Goal: Use online tool/utility: Utilize a website feature to perform a specific function

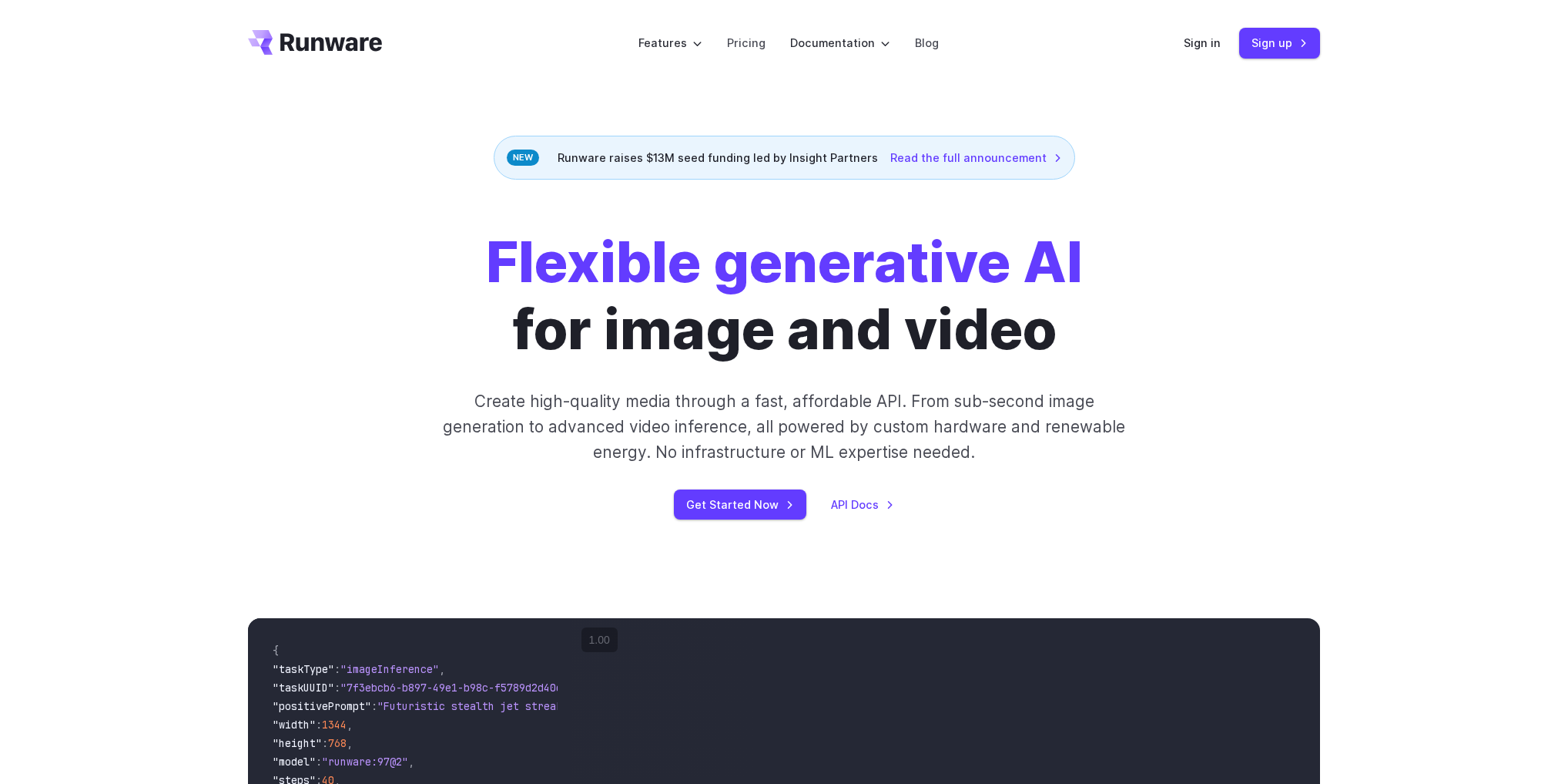
click at [1213, 203] on div "Flexible generative AI for image and video Create high-quality media through a …" at bounding box center [784, 374] width 1568 height 389
click at [1195, 32] on div "Sign in Sign up" at bounding box center [1252, 42] width 137 height 30
click at [1194, 43] on link "Sign in" at bounding box center [1202, 42] width 37 height 17
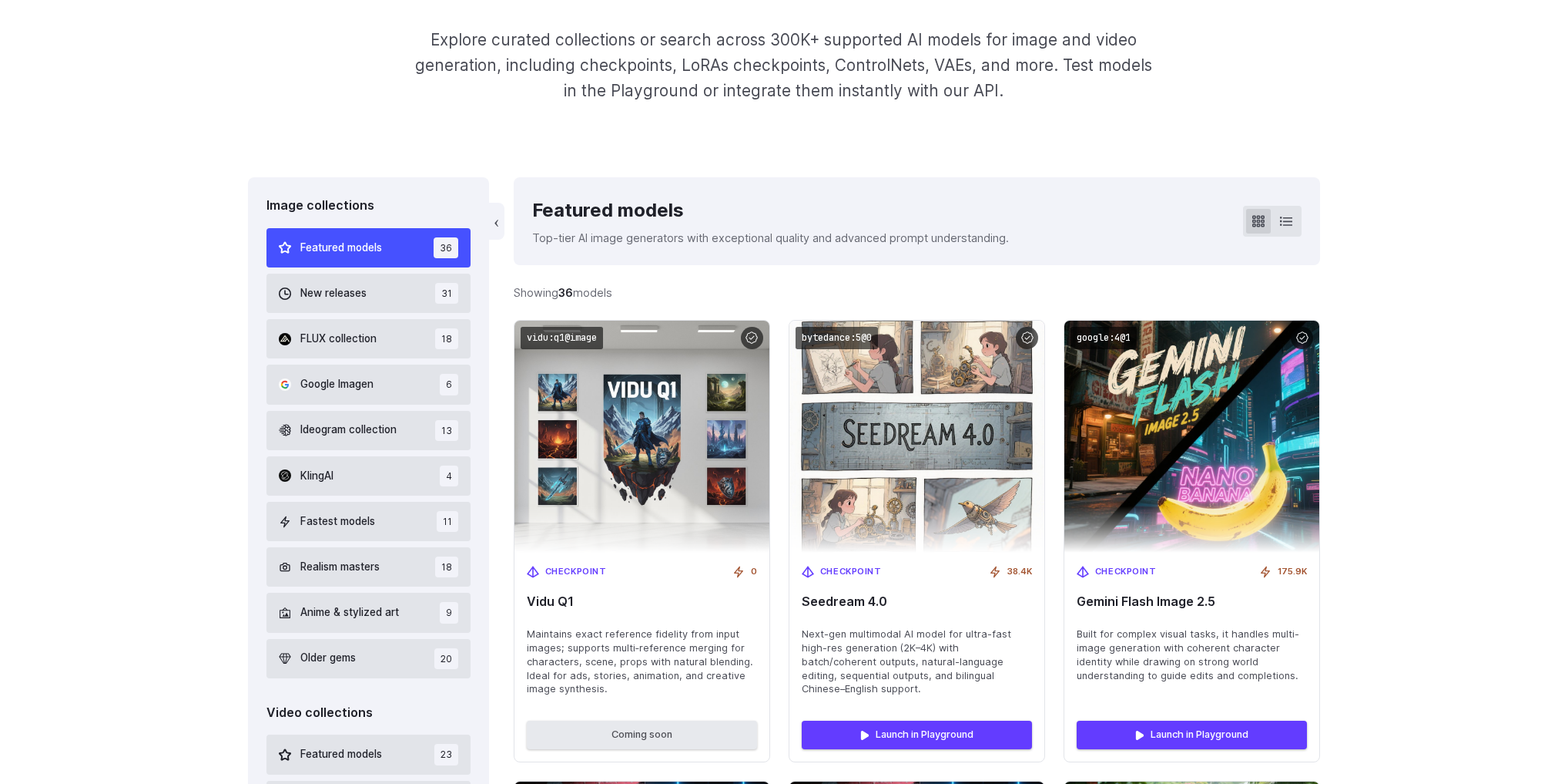
scroll to position [308, 0]
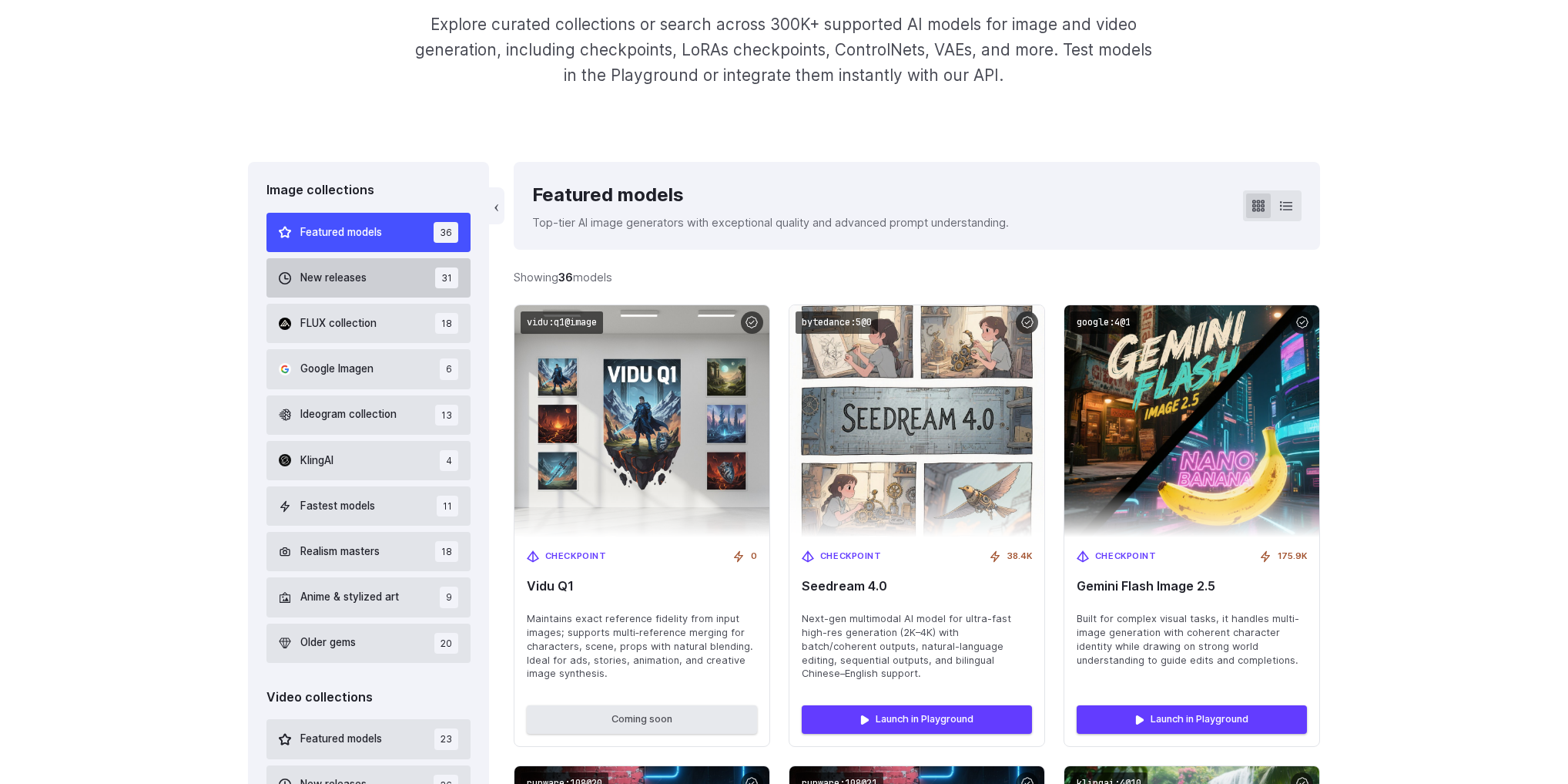
click at [385, 274] on button "New releases 31" at bounding box center [368, 278] width 204 height 39
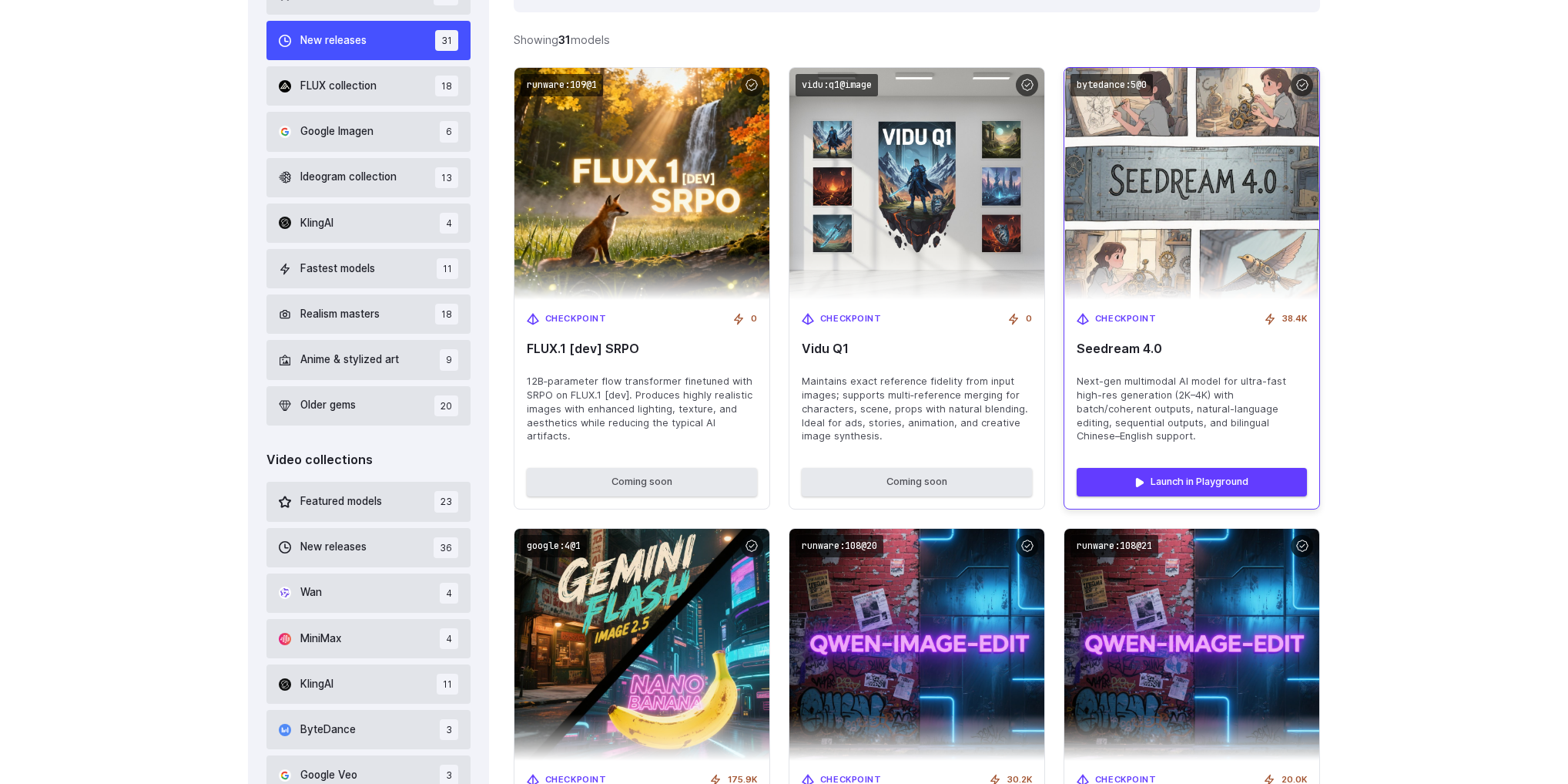
scroll to position [619, 0]
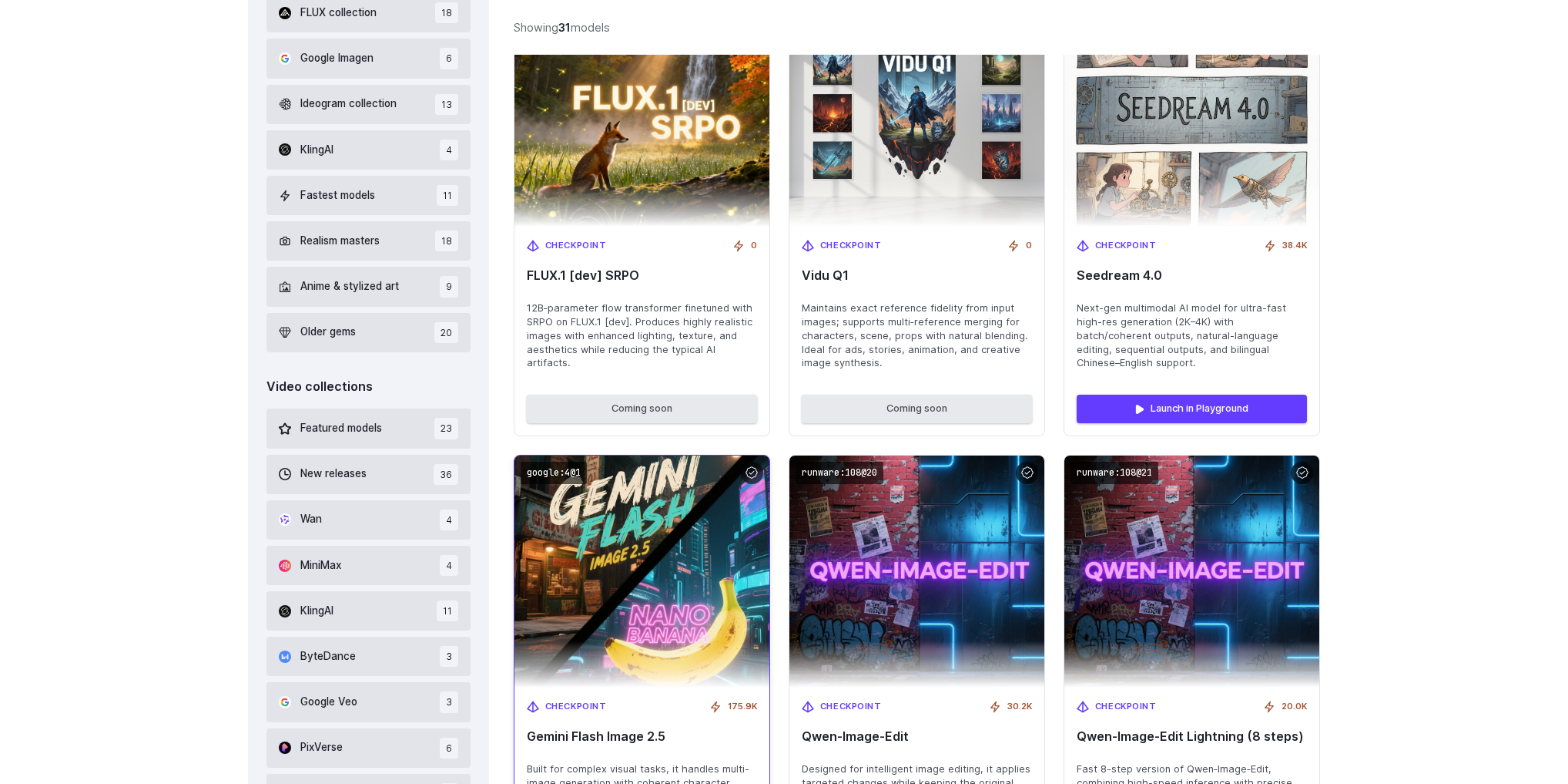
click at [740, 533] on img at bounding box center [641, 571] width 280 height 255
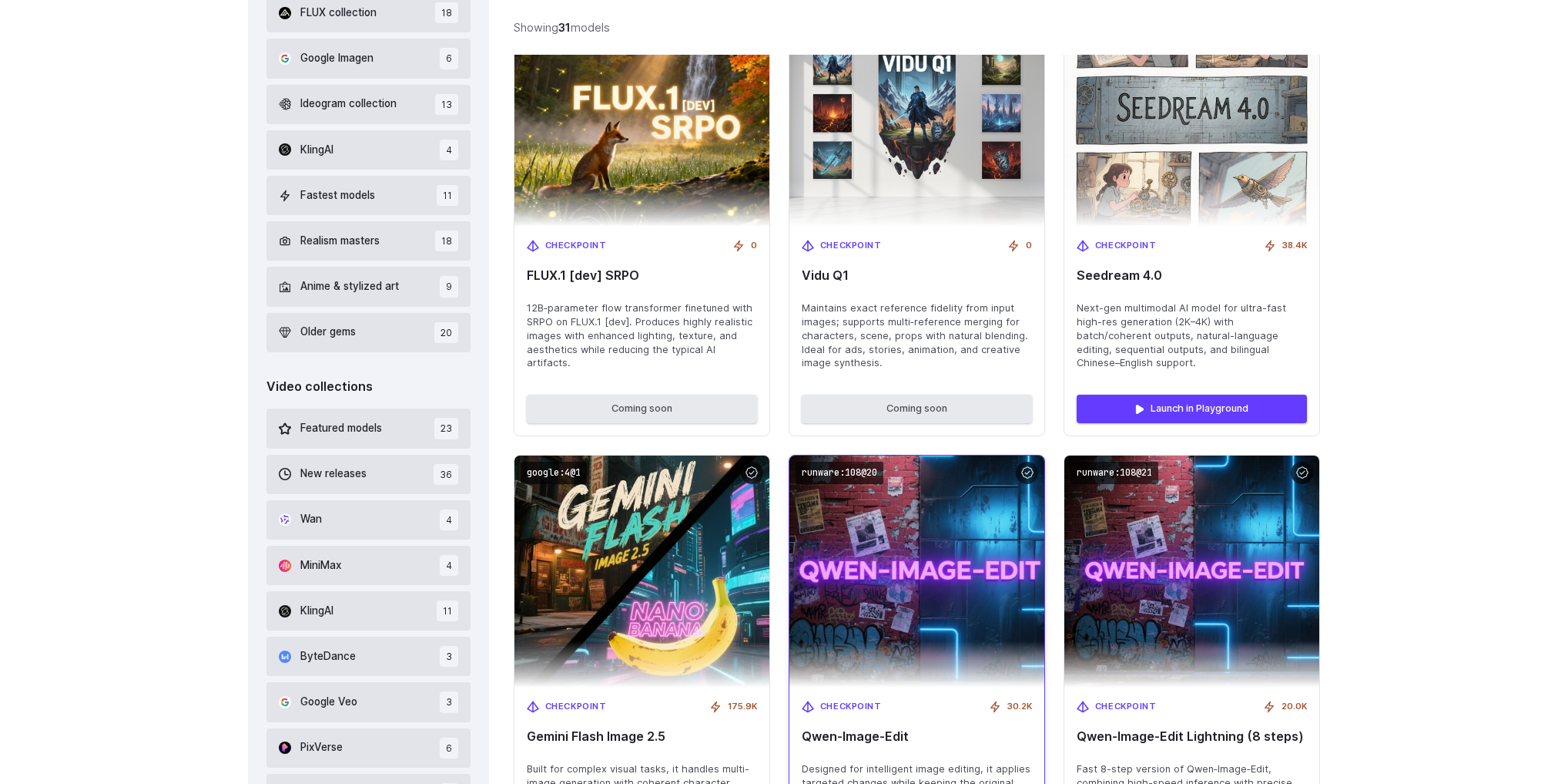
click at [871, 497] on img at bounding box center [916, 571] width 280 height 255
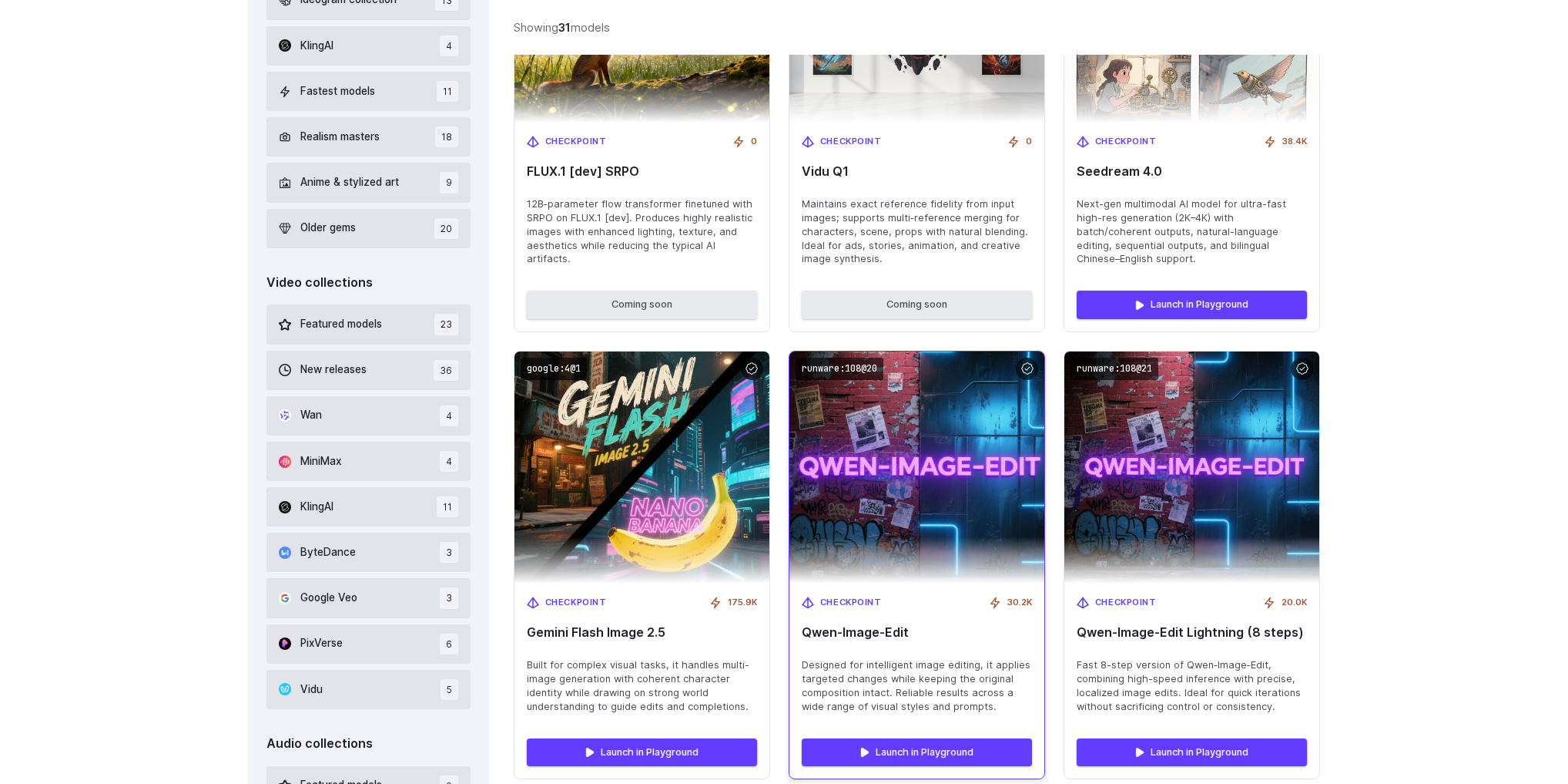
scroll to position [866, 0]
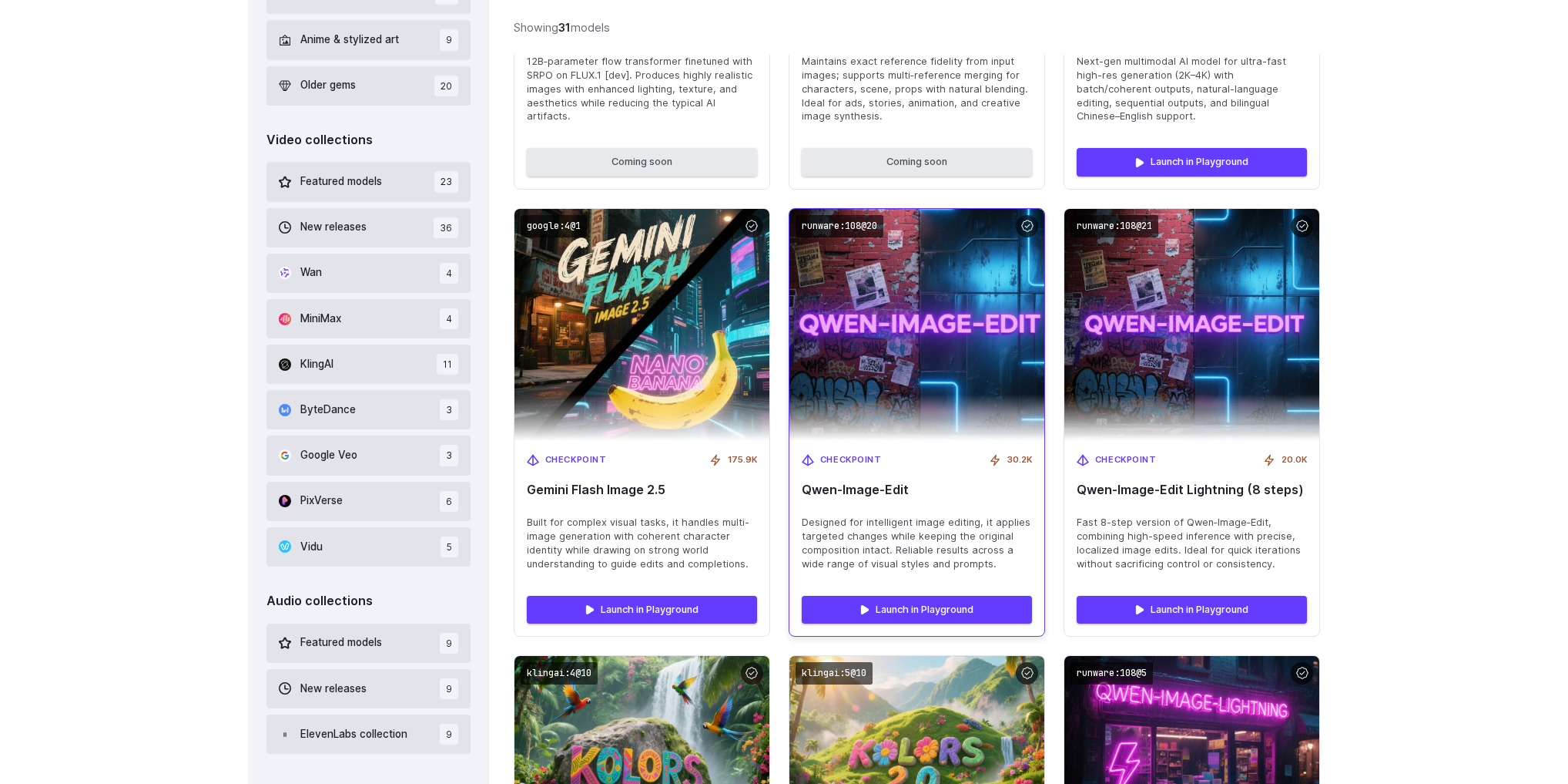
click at [866, 565] on span "Designed for intelligent image editing, it applies targeted changes while keepi…" at bounding box center [916, 543] width 230 height 56
click at [861, 491] on span "Qwen‑Image‑Edit" at bounding box center [916, 490] width 230 height 15
click at [858, 454] on span "Checkpoint" at bounding box center [850, 459] width 61 height 14
click at [992, 461] on div "30.2K" at bounding box center [1010, 459] width 43 height 14
click at [1025, 456] on span "30.2K" at bounding box center [1019, 459] width 25 height 14
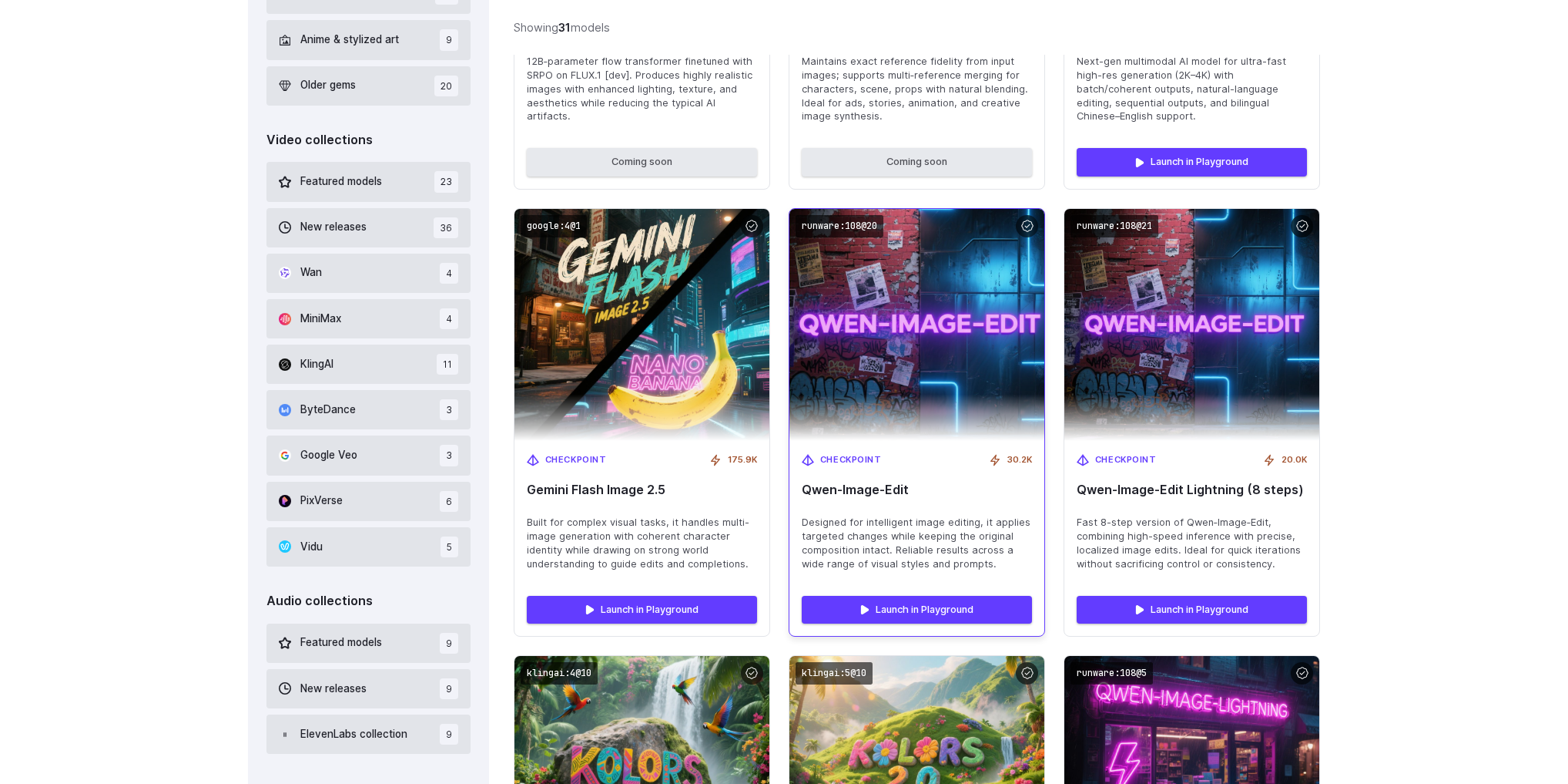
click at [1005, 539] on span "Designed for intelligent image editing, it applies targeted changes while keepi…" at bounding box center [916, 543] width 230 height 56
click at [982, 577] on div "Checkpoint 30.2K Qwen‑Image‑Edit Designed for intelligent image editing, it app…" at bounding box center [916, 512] width 255 height 142
click at [953, 547] on span "Designed for intelligent image editing, it applies targeted changes while keepi…" at bounding box center [916, 543] width 230 height 56
click at [905, 306] on img at bounding box center [916, 325] width 280 height 255
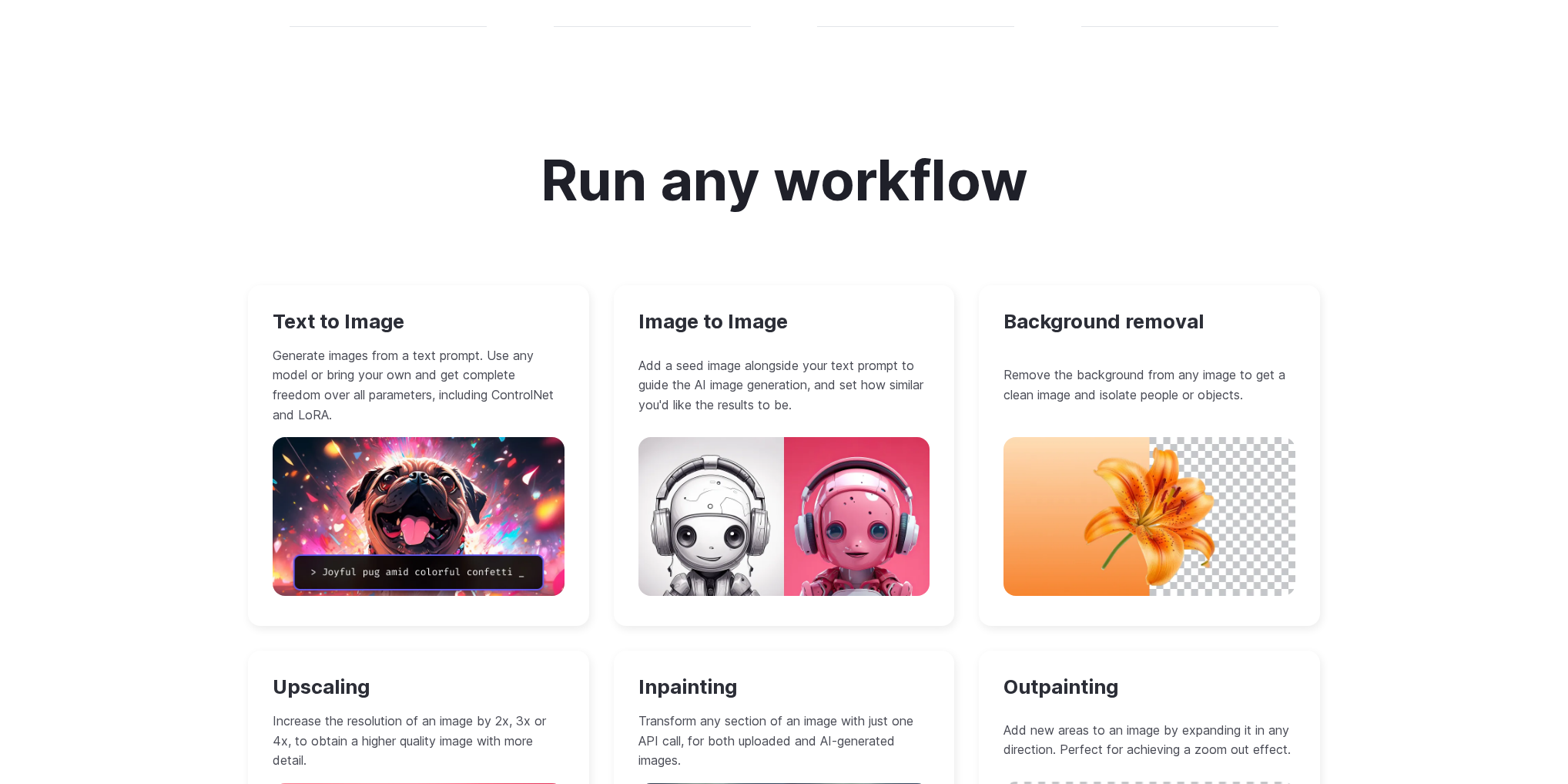
scroll to position [1233, 0]
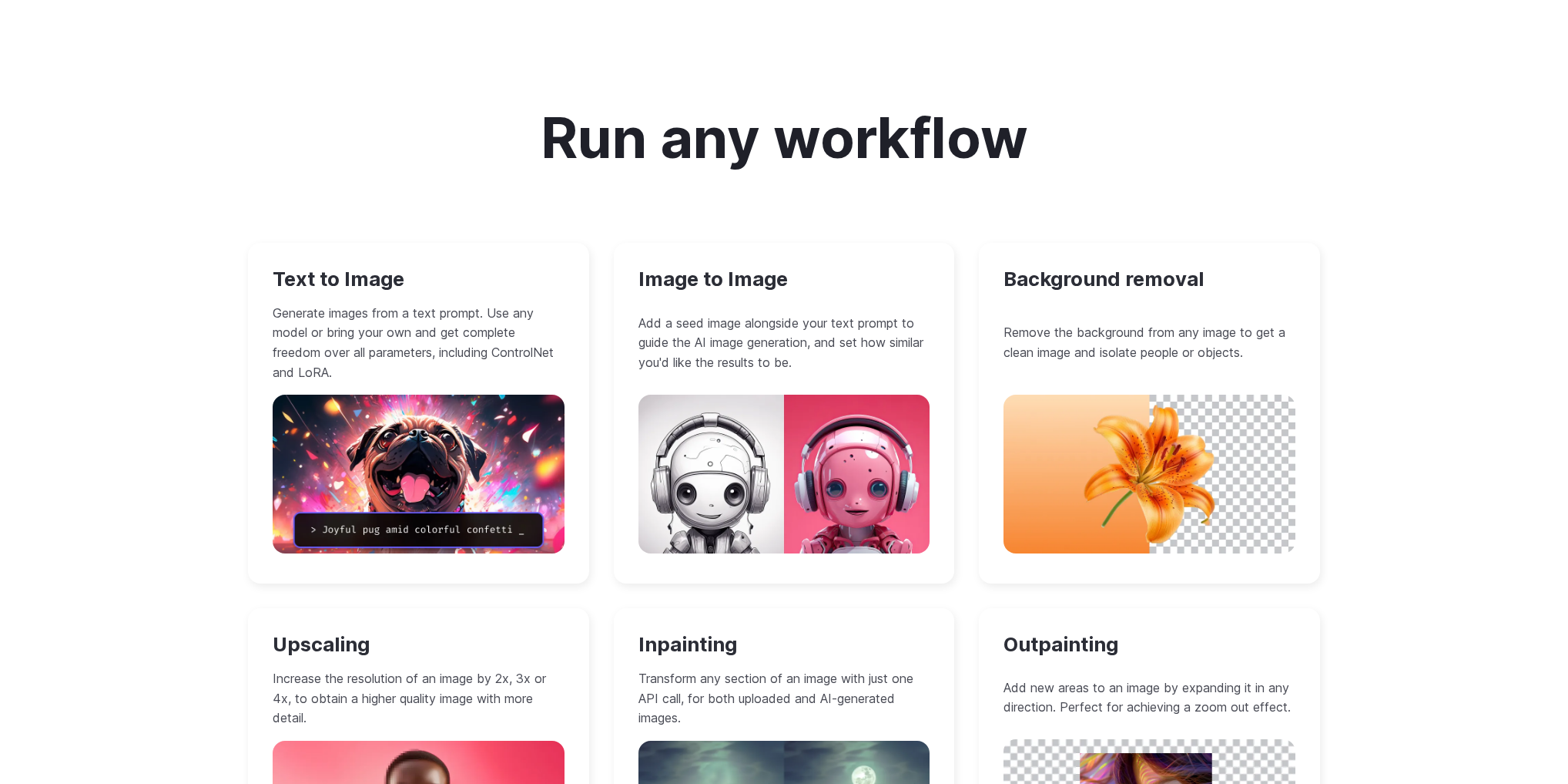
click at [1079, 468] on img at bounding box center [1149, 473] width 292 height 158
click at [1074, 359] on p "Remove the background from any image to get a clean image and isolate people or…" at bounding box center [1149, 342] width 292 height 39
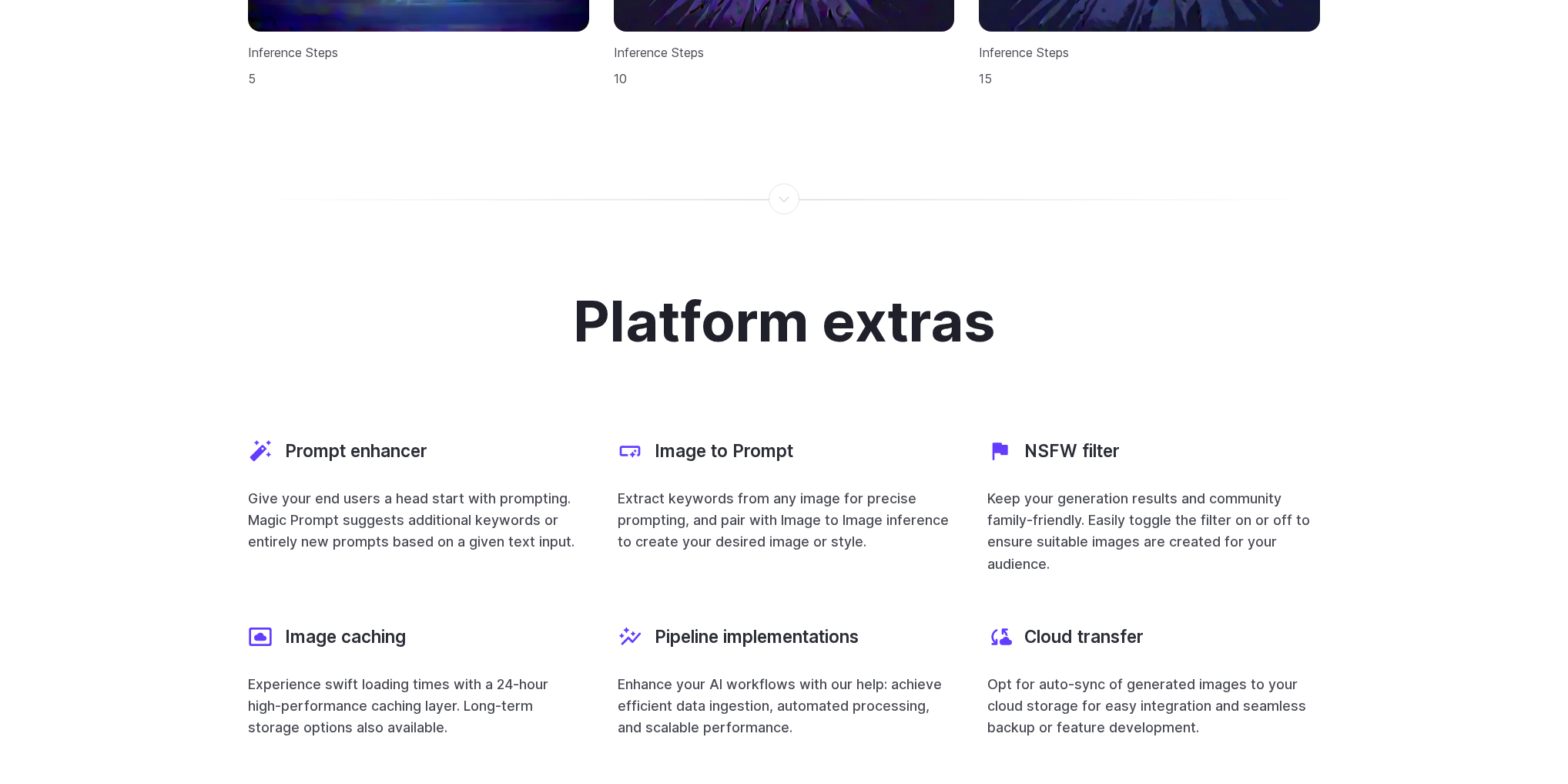
scroll to position [5302, 0]
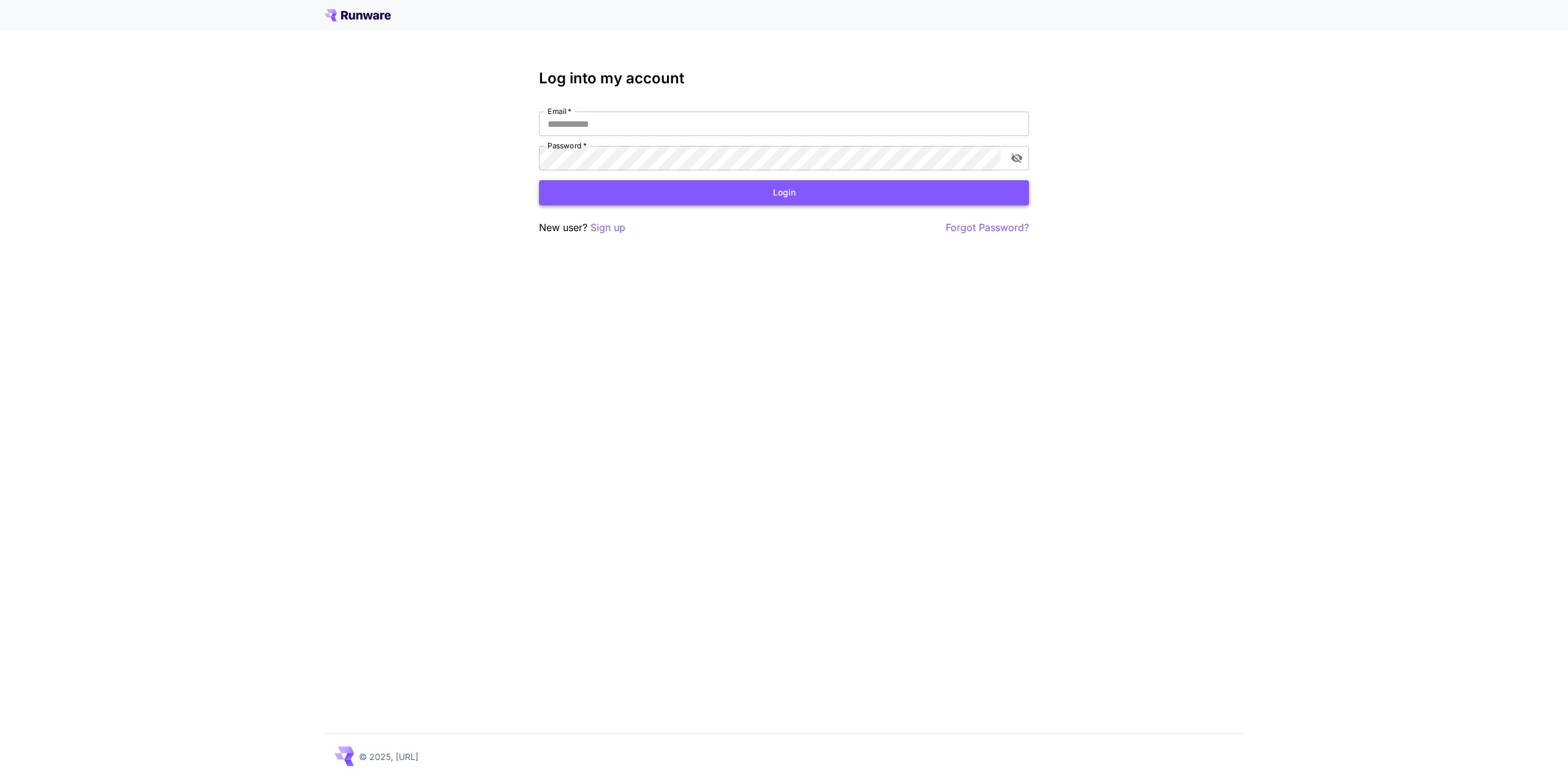
type input "**********"
click at [799, 187] on button "Login" at bounding box center [784, 193] width 490 height 25
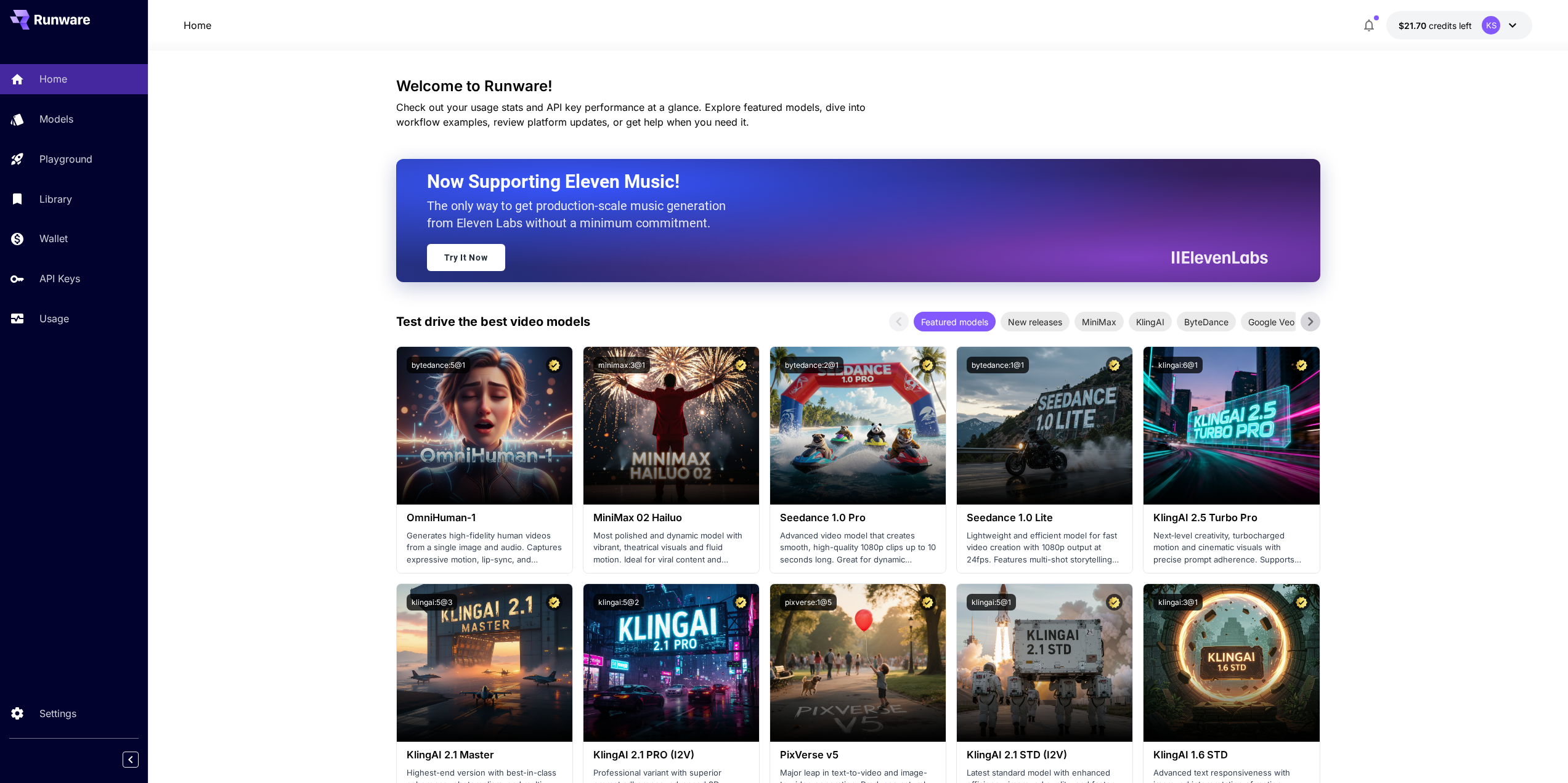
click at [1036, 87] on h3 "Welcome to Runware!" at bounding box center [858, 87] width 924 height 18
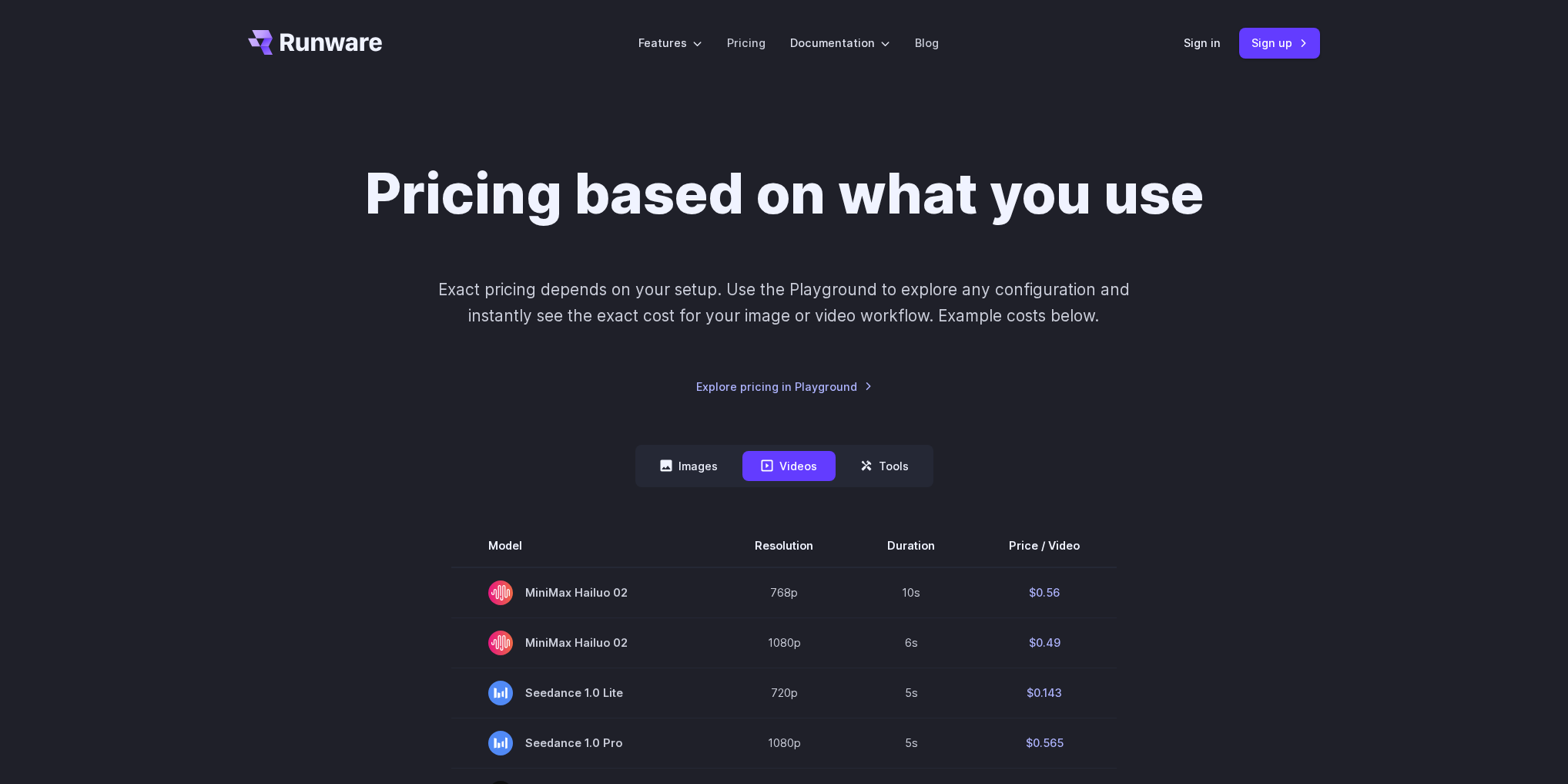
click at [676, 478] on button "Images" at bounding box center [688, 466] width 94 height 30
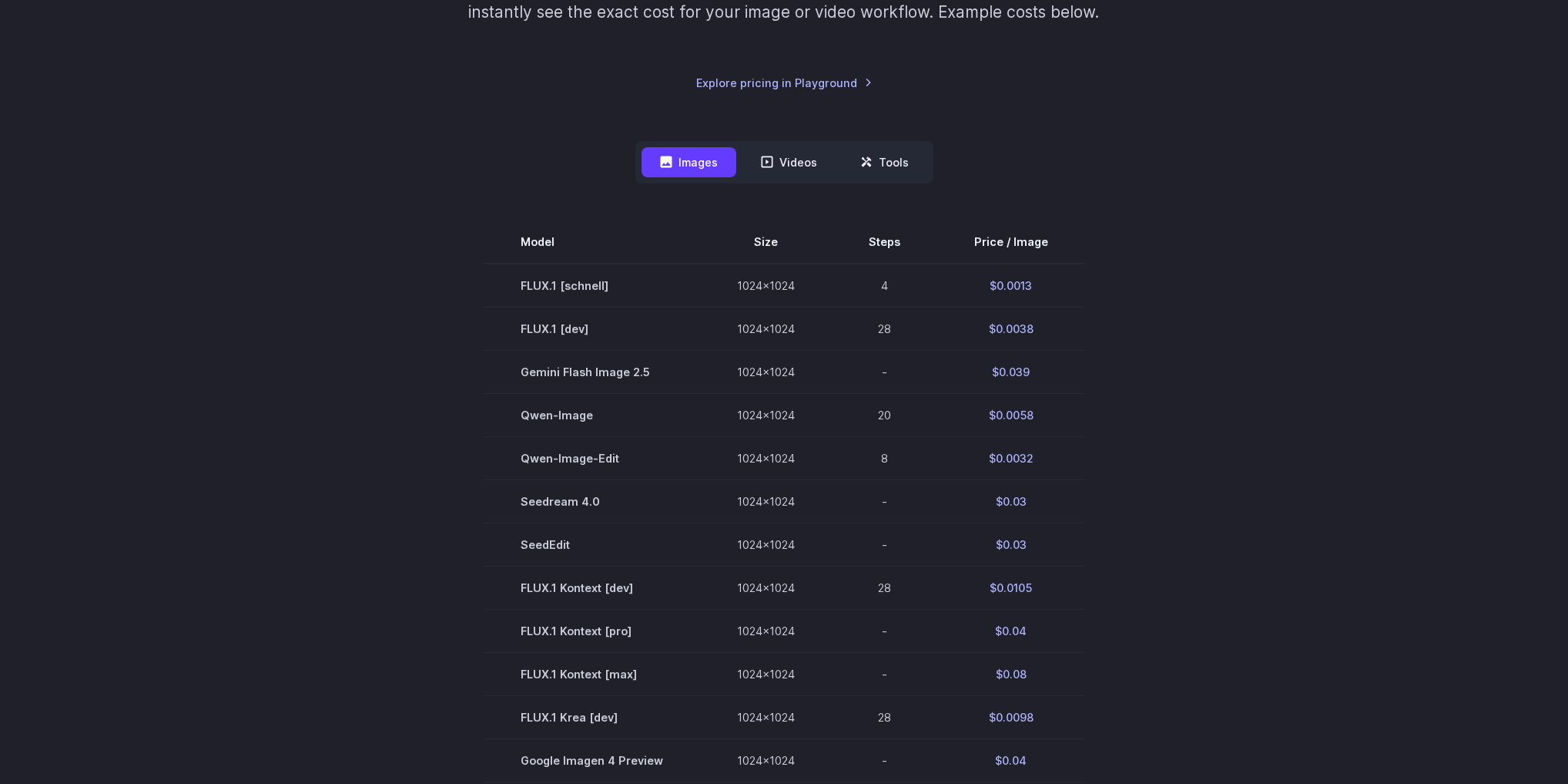
scroll to position [247, 0]
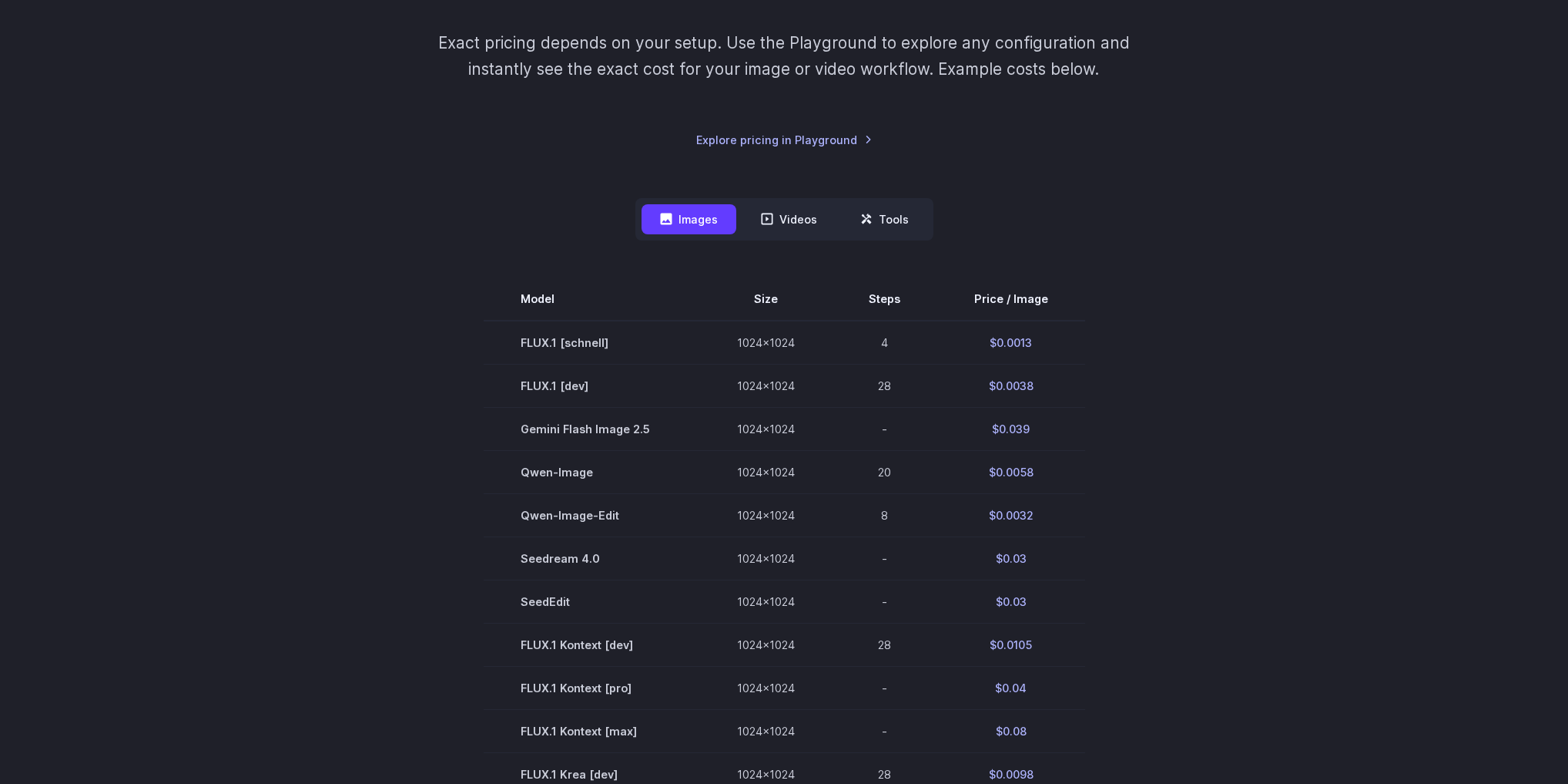
click at [345, 111] on div "Pricing based on what you use Exact pricing depends on your setup. Use the Play…" at bounding box center [784, 31] width 1072 height 235
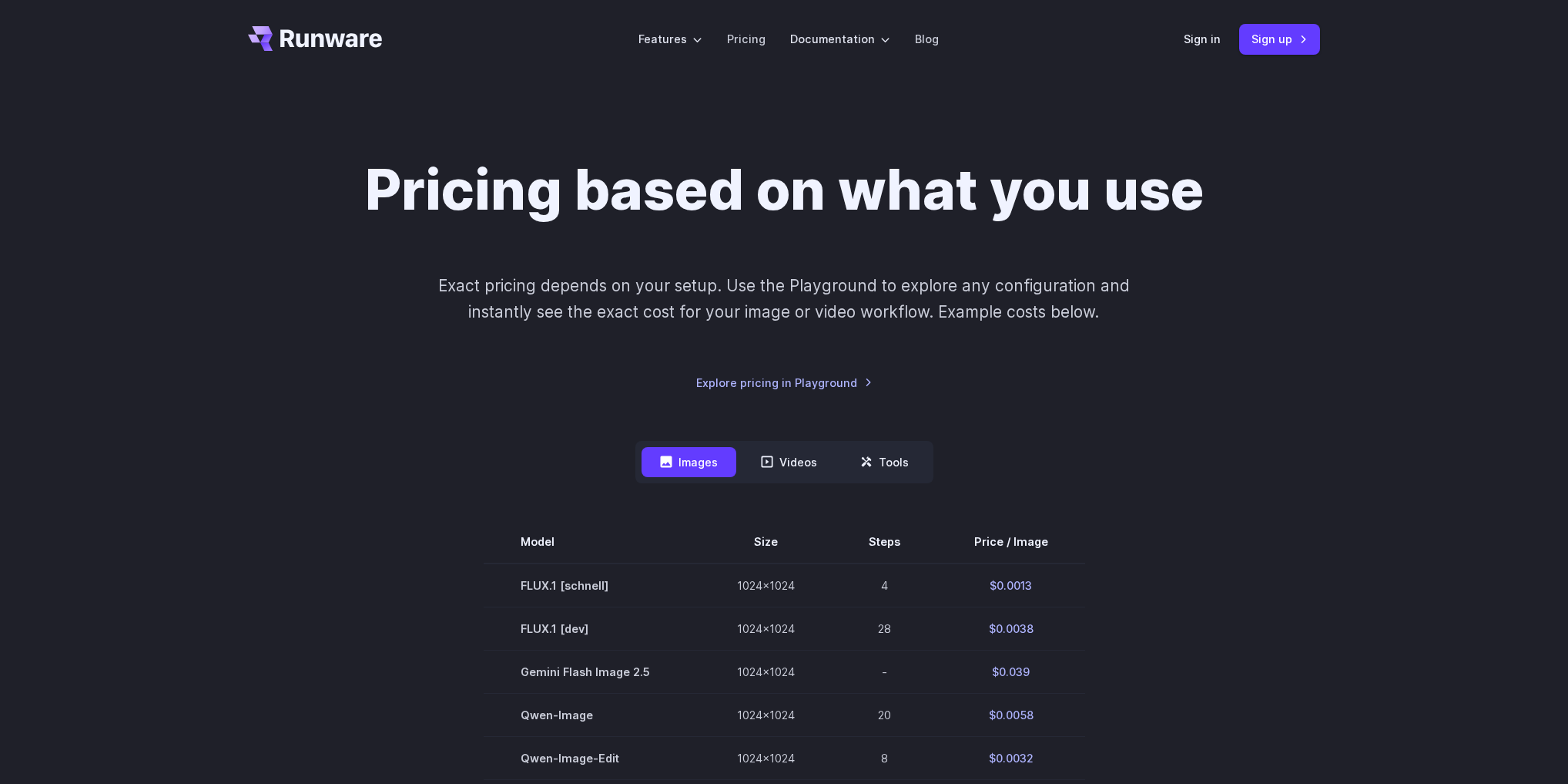
scroll to position [0, 0]
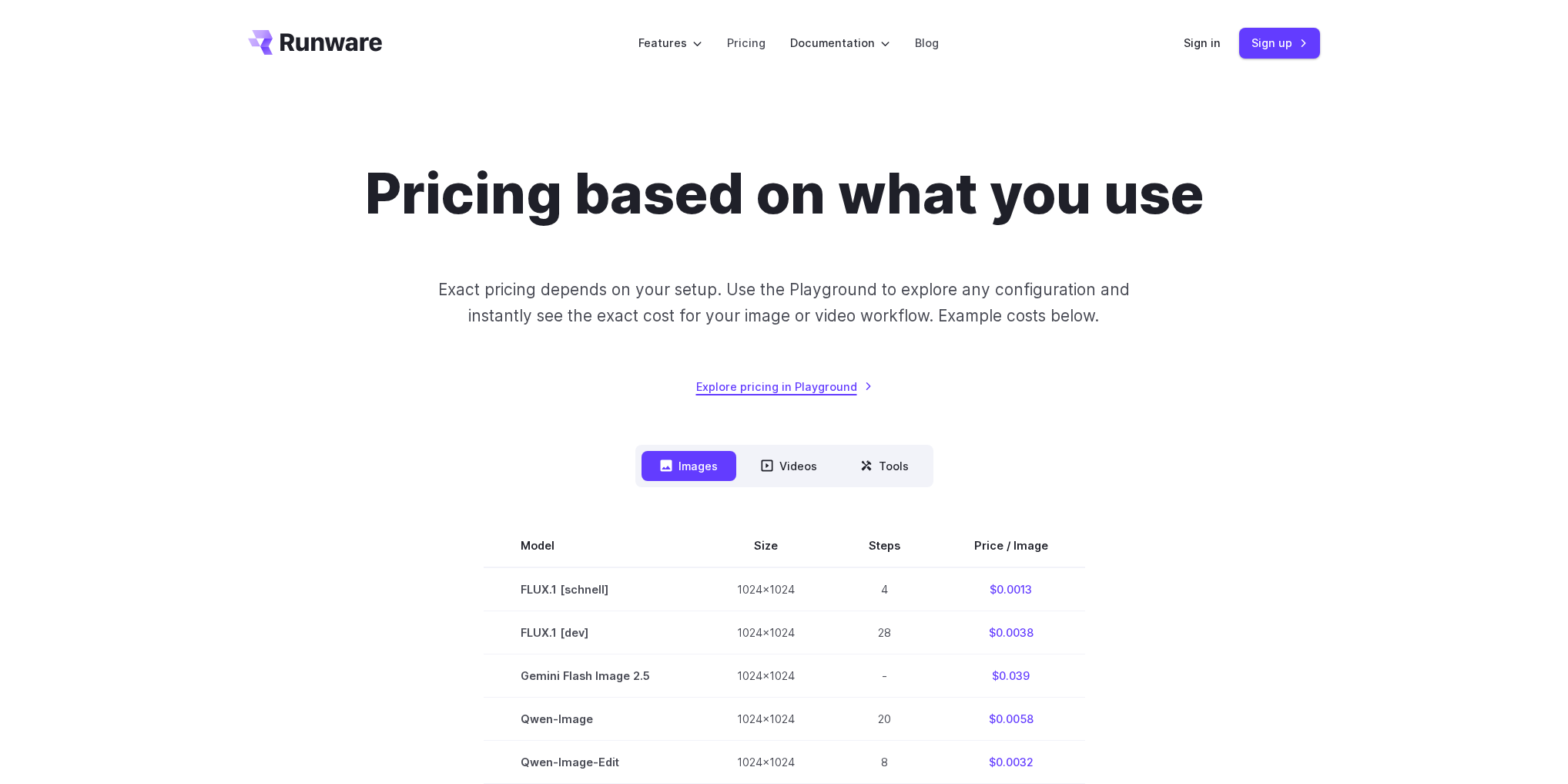
click at [829, 394] on link "Explore pricing in Playground" at bounding box center [784, 386] width 176 height 17
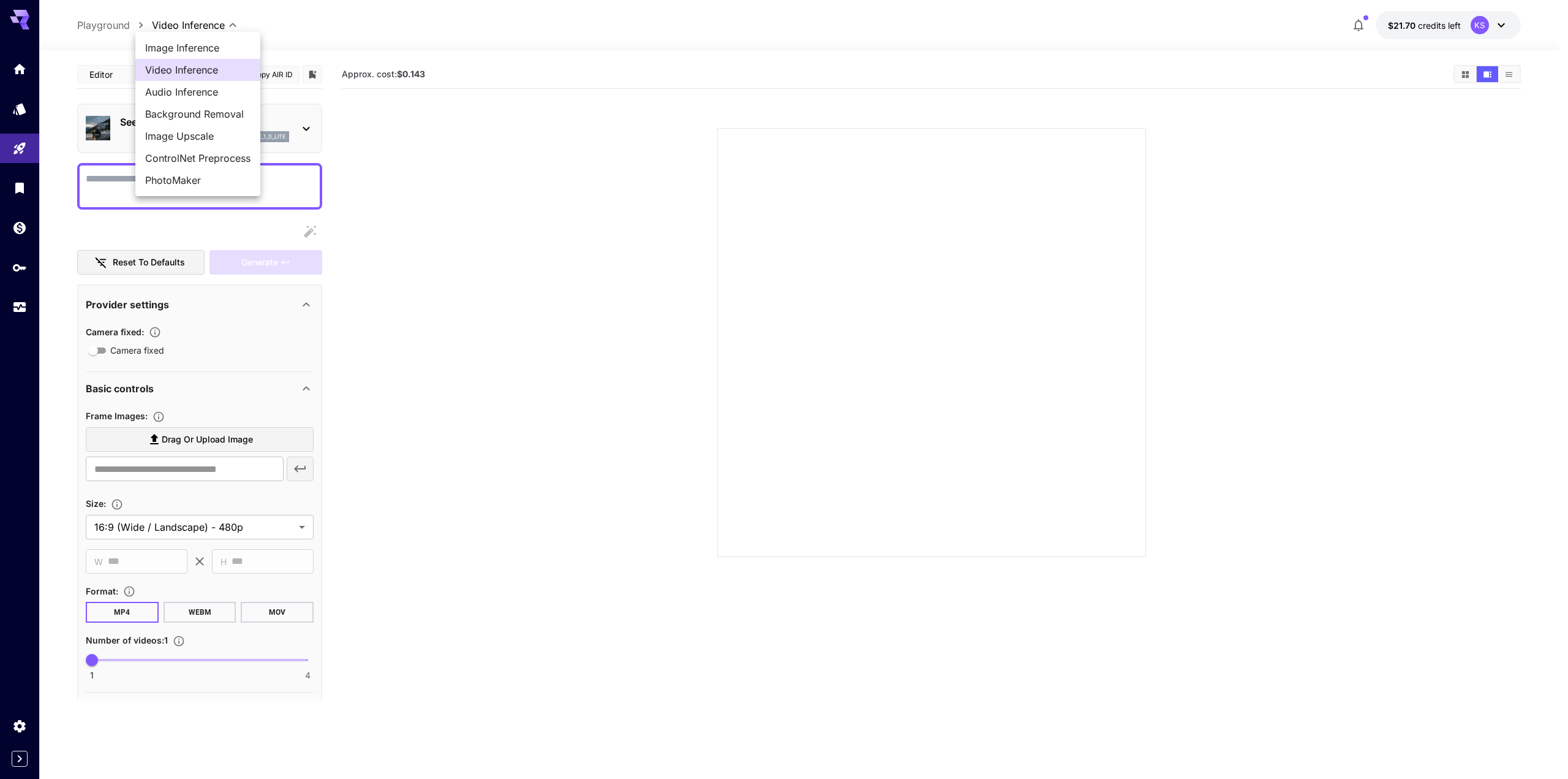
click at [209, 26] on body "**********" at bounding box center [784, 438] width 1568 height 876
click at [198, 51] on span "Image Inference" at bounding box center [198, 47] width 106 height 15
type input "**********"
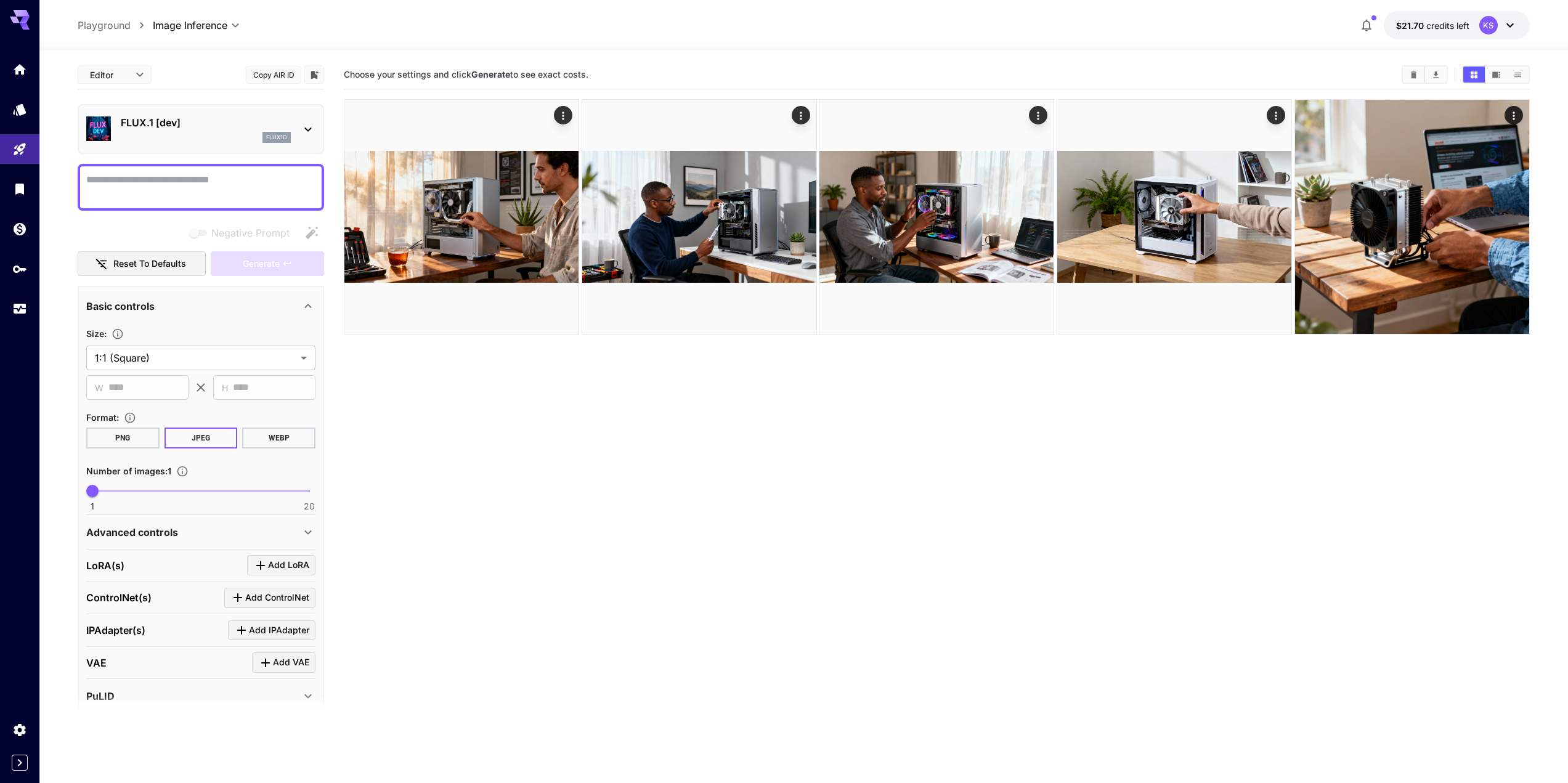
click at [277, 123] on p "FLUX.1 [dev]" at bounding box center [206, 122] width 170 height 15
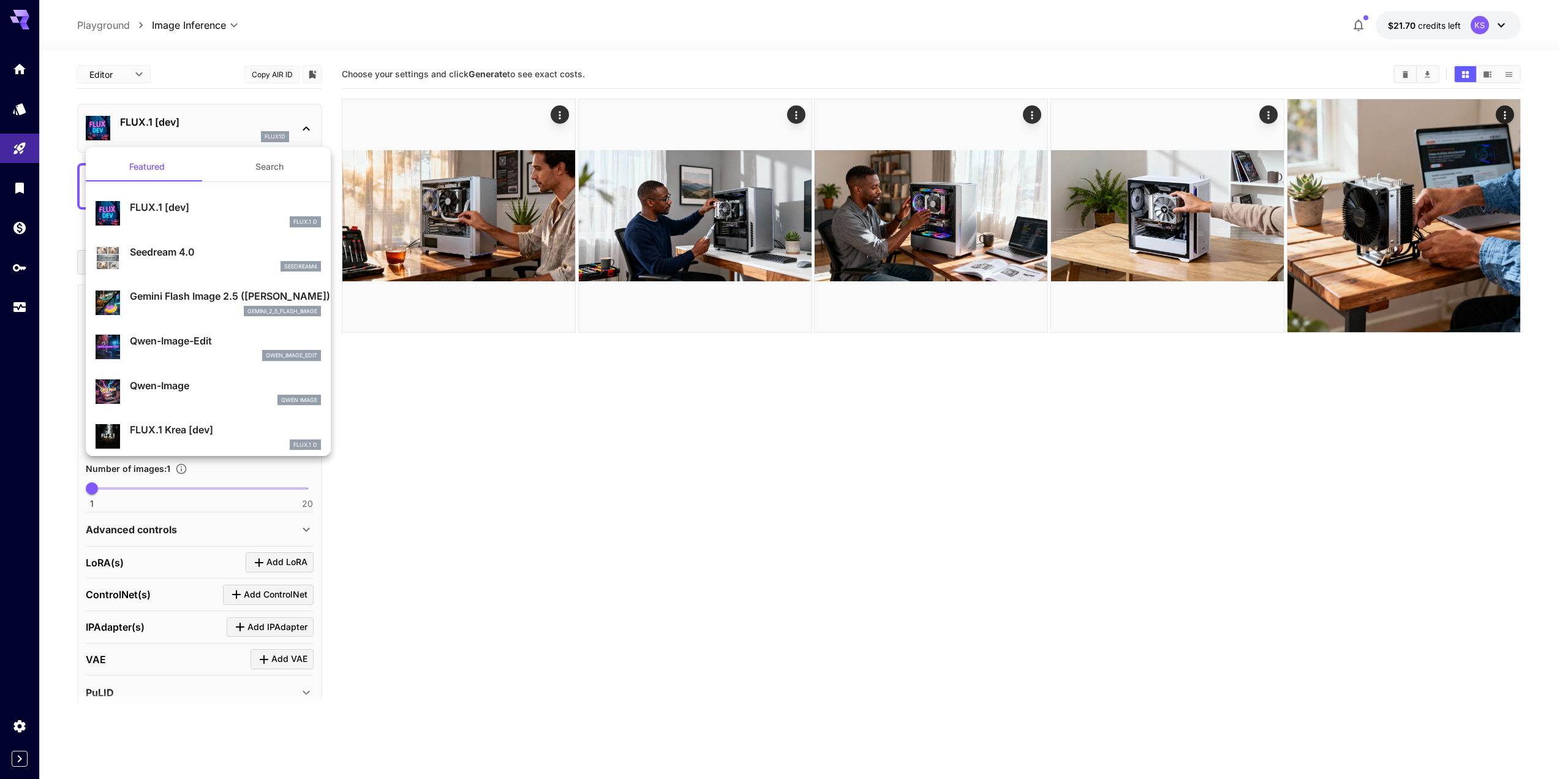
click at [171, 265] on div "seedream4" at bounding box center [225, 266] width 191 height 11
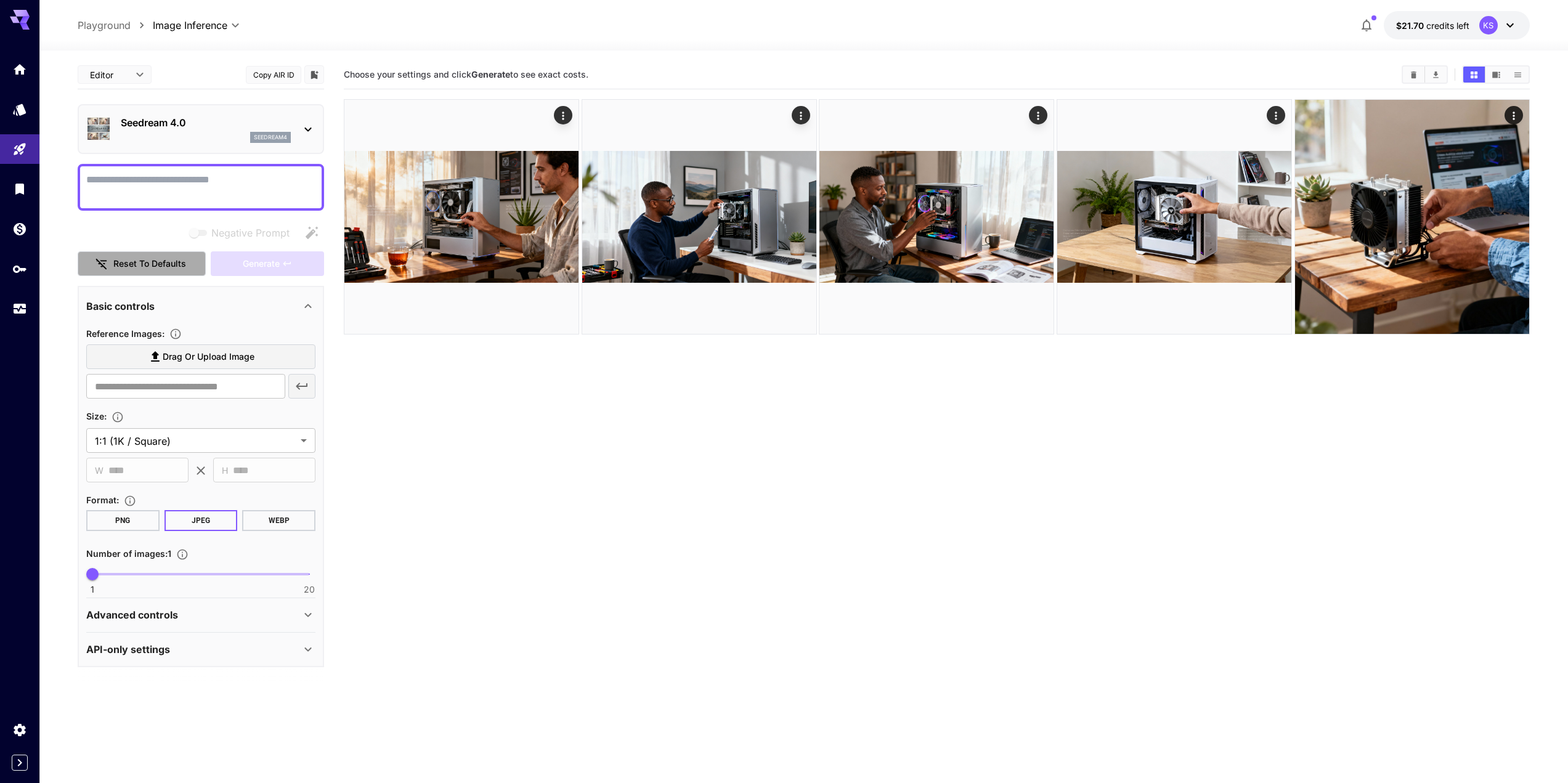
click at [150, 268] on button "Reset to defaults" at bounding box center [141, 264] width 128 height 25
click at [144, 295] on div "Basic controls" at bounding box center [201, 306] width 229 height 29
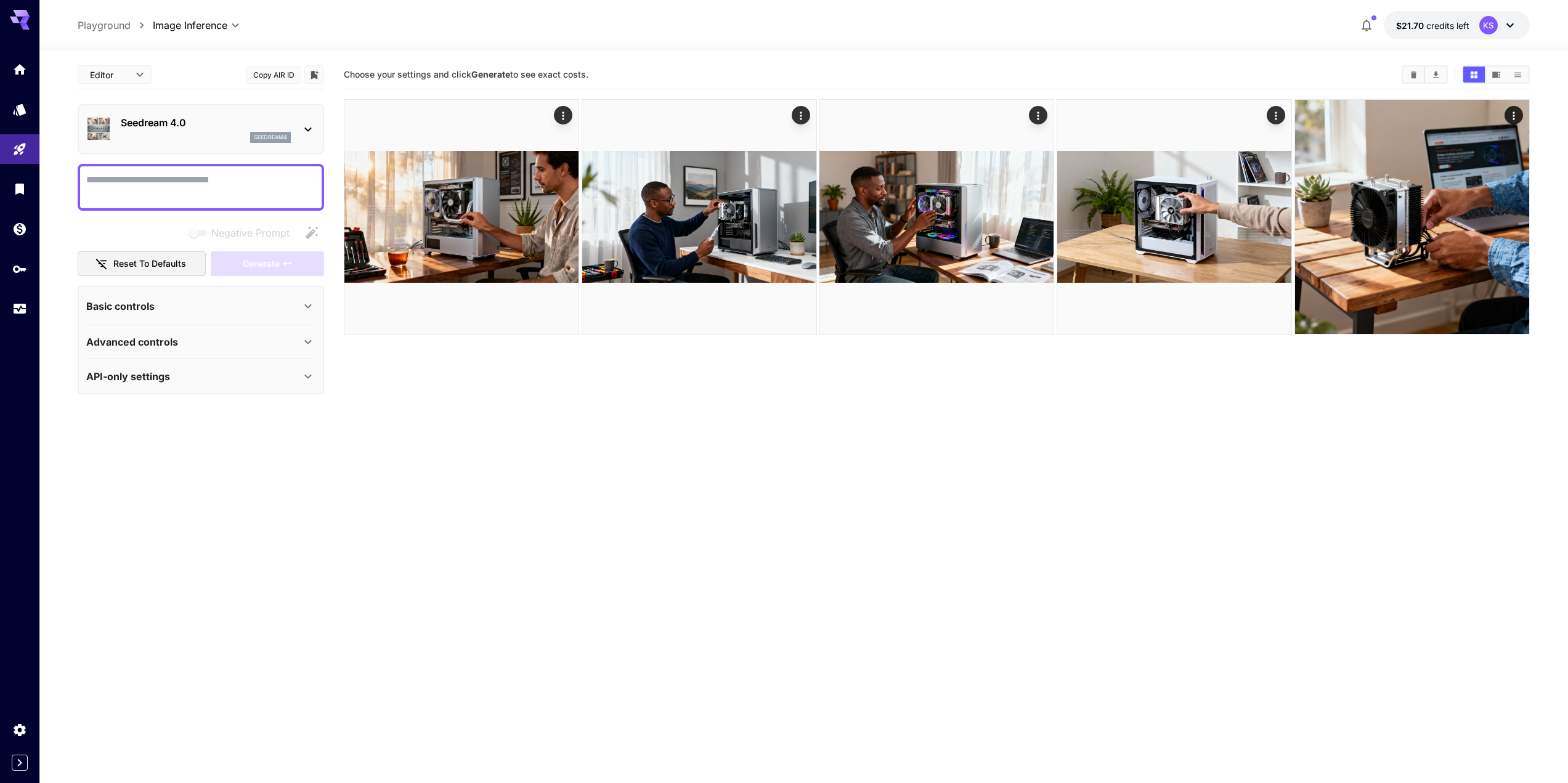
click at [146, 295] on div "Basic controls" at bounding box center [201, 306] width 229 height 29
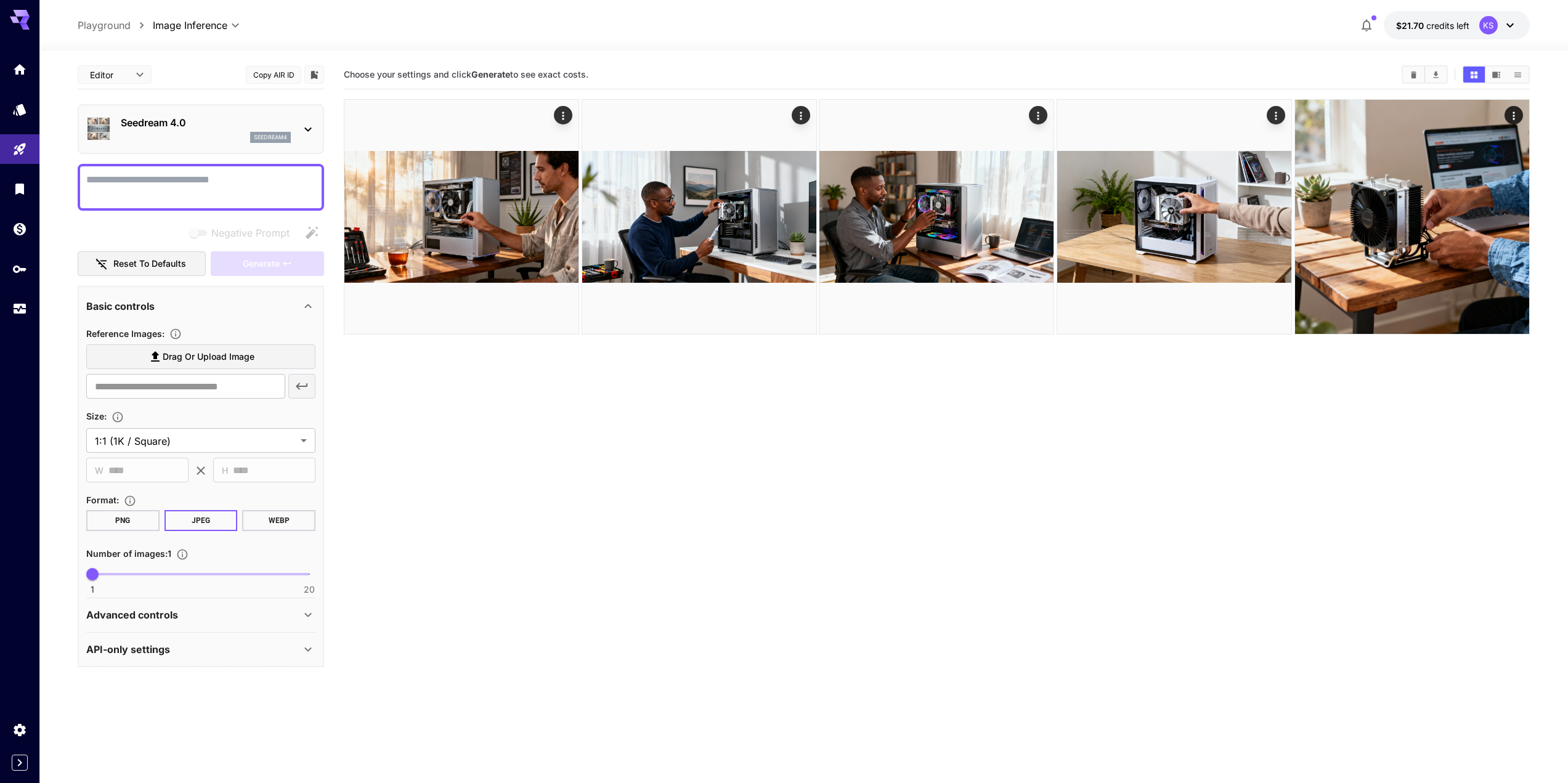
click at [146, 295] on div "Basic controls" at bounding box center [201, 306] width 229 height 29
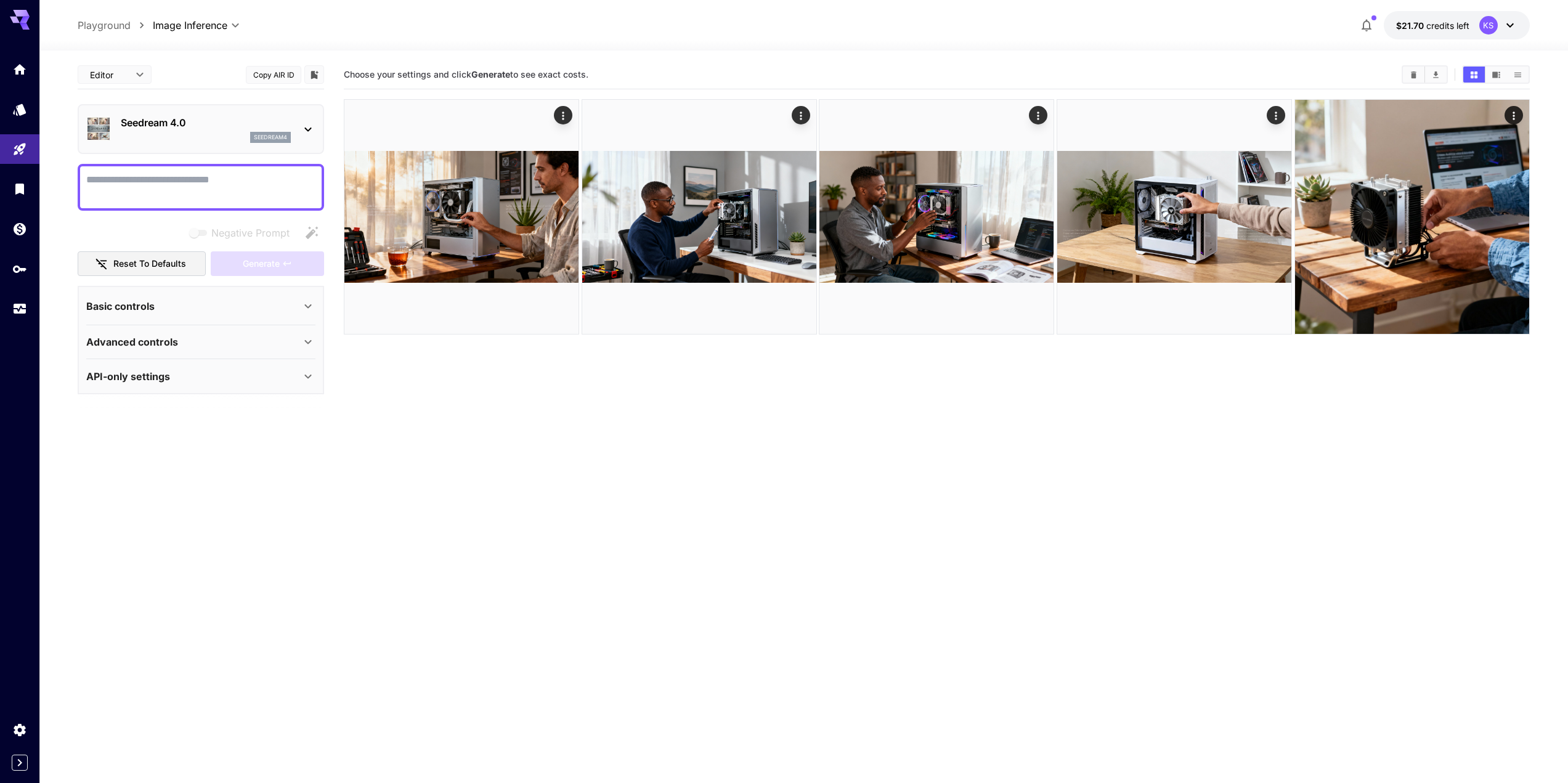
click at [160, 344] on p "Advanced controls" at bounding box center [132, 342] width 92 height 15
click at [156, 342] on p "Advanced controls" at bounding box center [132, 342] width 92 height 15
click at [159, 372] on p "API-only settings" at bounding box center [128, 376] width 84 height 15
click at [146, 307] on p "Basic controls" at bounding box center [120, 306] width 68 height 15
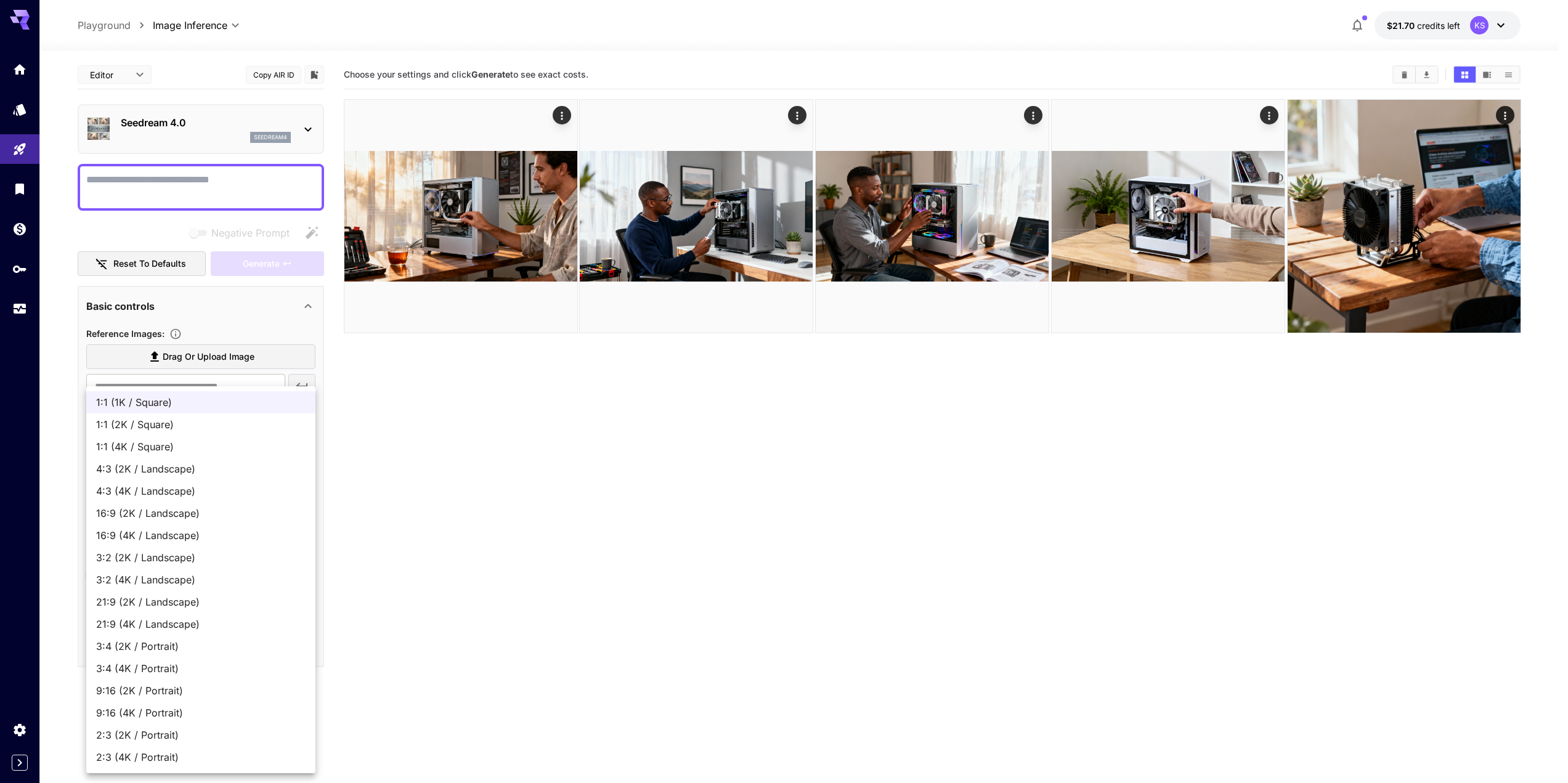
click at [210, 441] on body "**********" at bounding box center [784, 440] width 1568 height 881
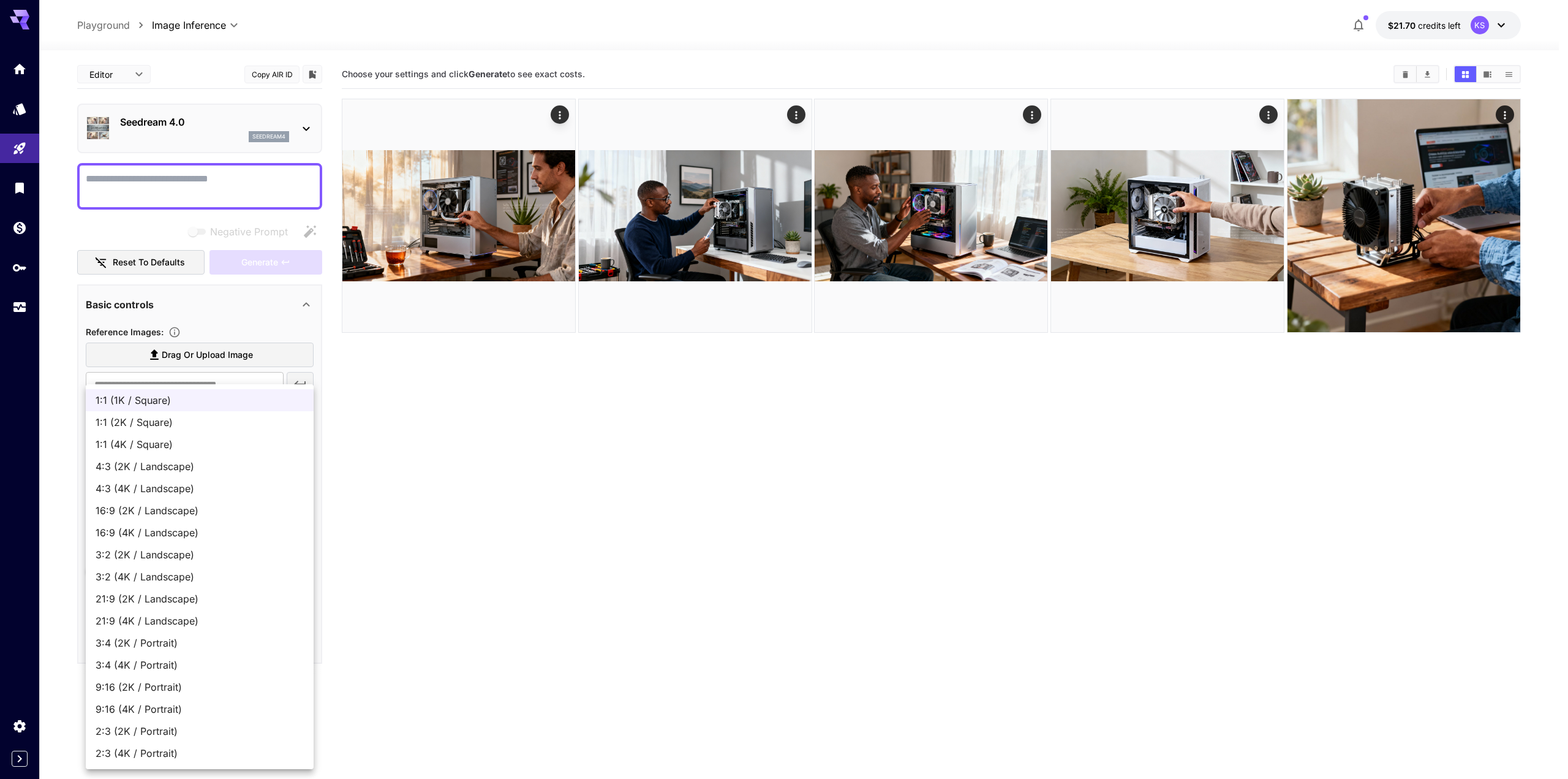
click at [144, 644] on span "3:4 (2K / Portrait)" at bounding box center [200, 643] width 208 height 15
type input "**********"
type input "****"
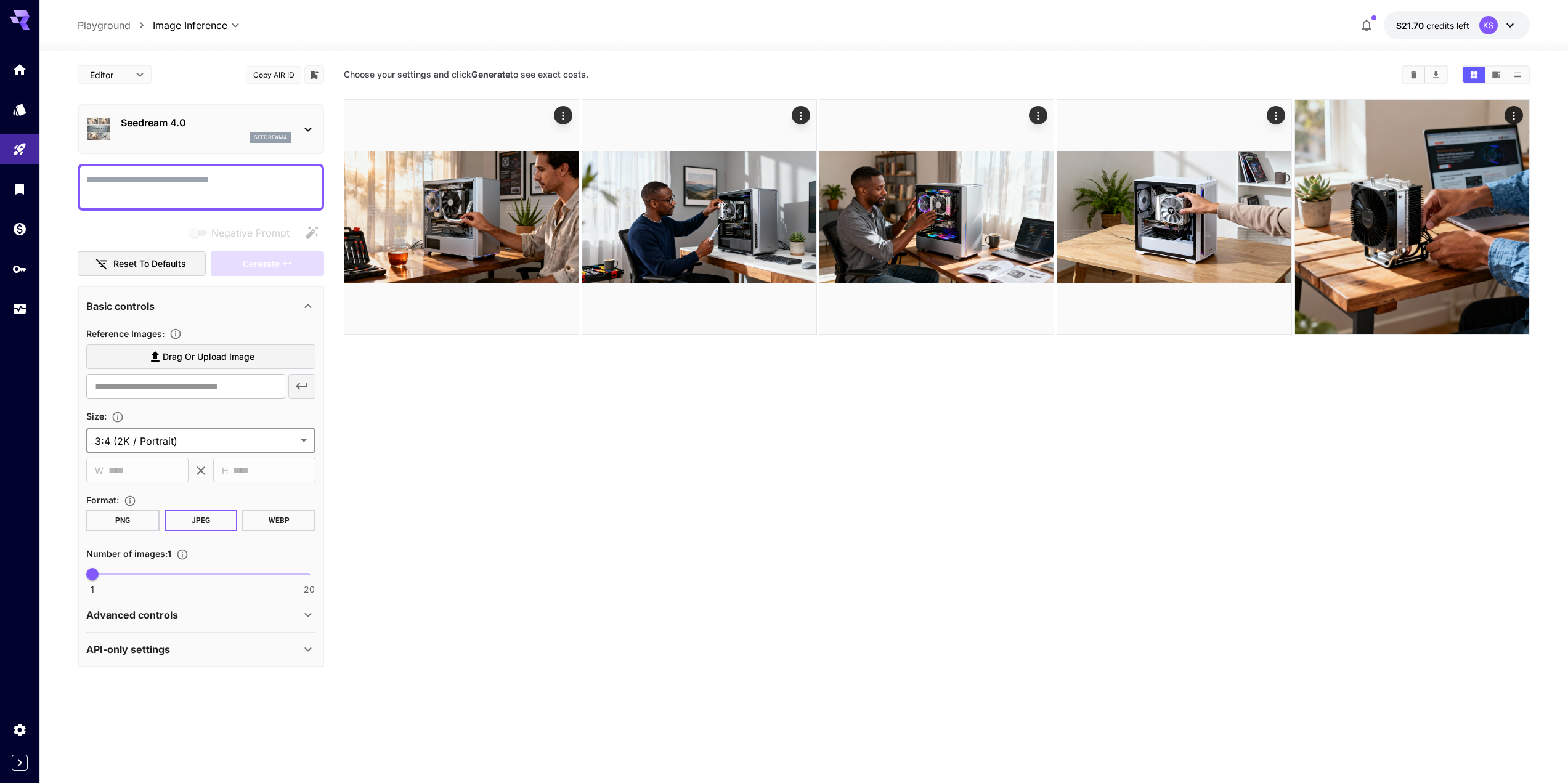
click at [212, 446] on body "**********" at bounding box center [784, 440] width 1568 height 881
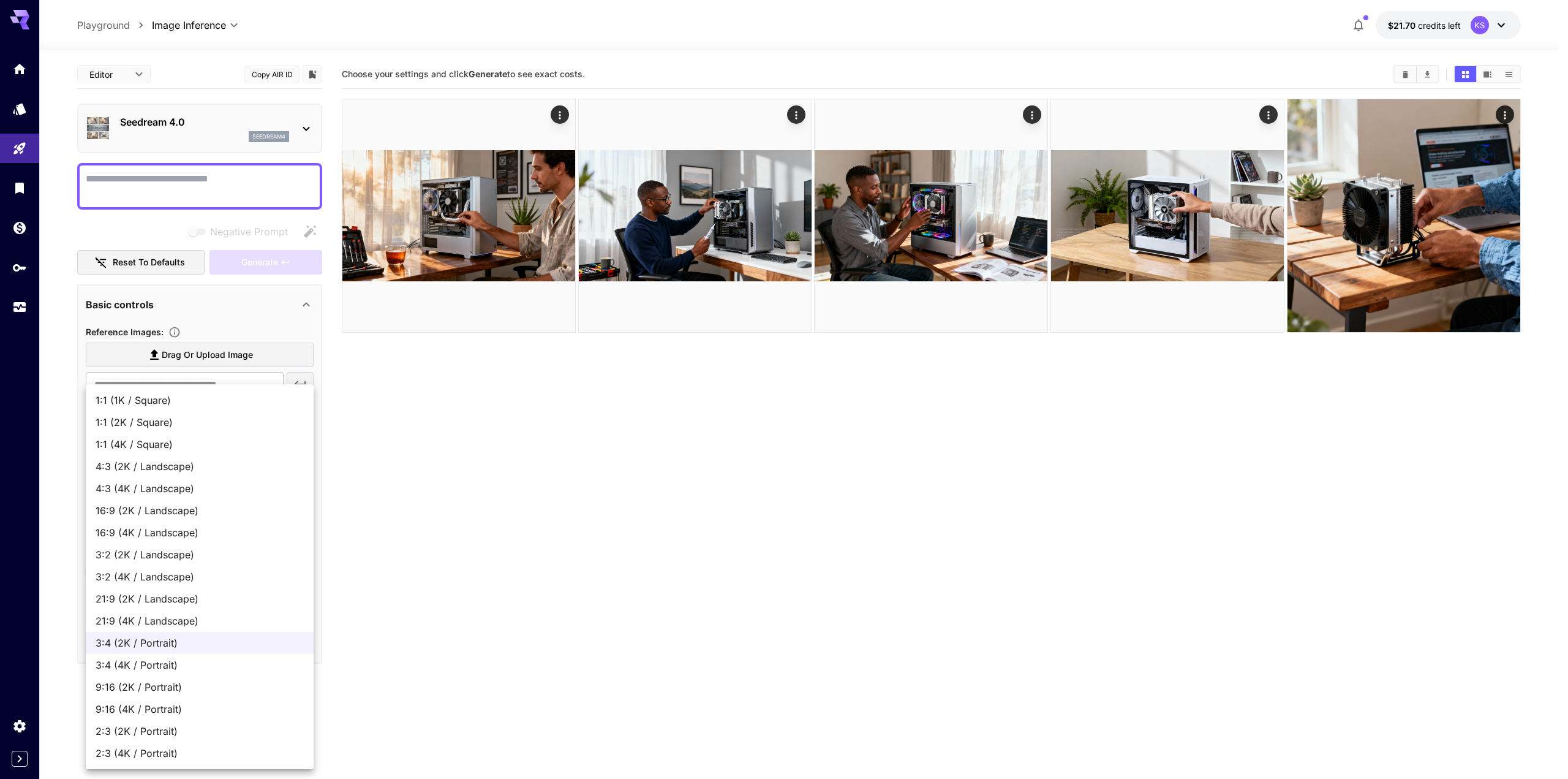
click at [409, 430] on div at bounding box center [784, 390] width 1568 height 779
